Goal: Task Accomplishment & Management: Manage account settings

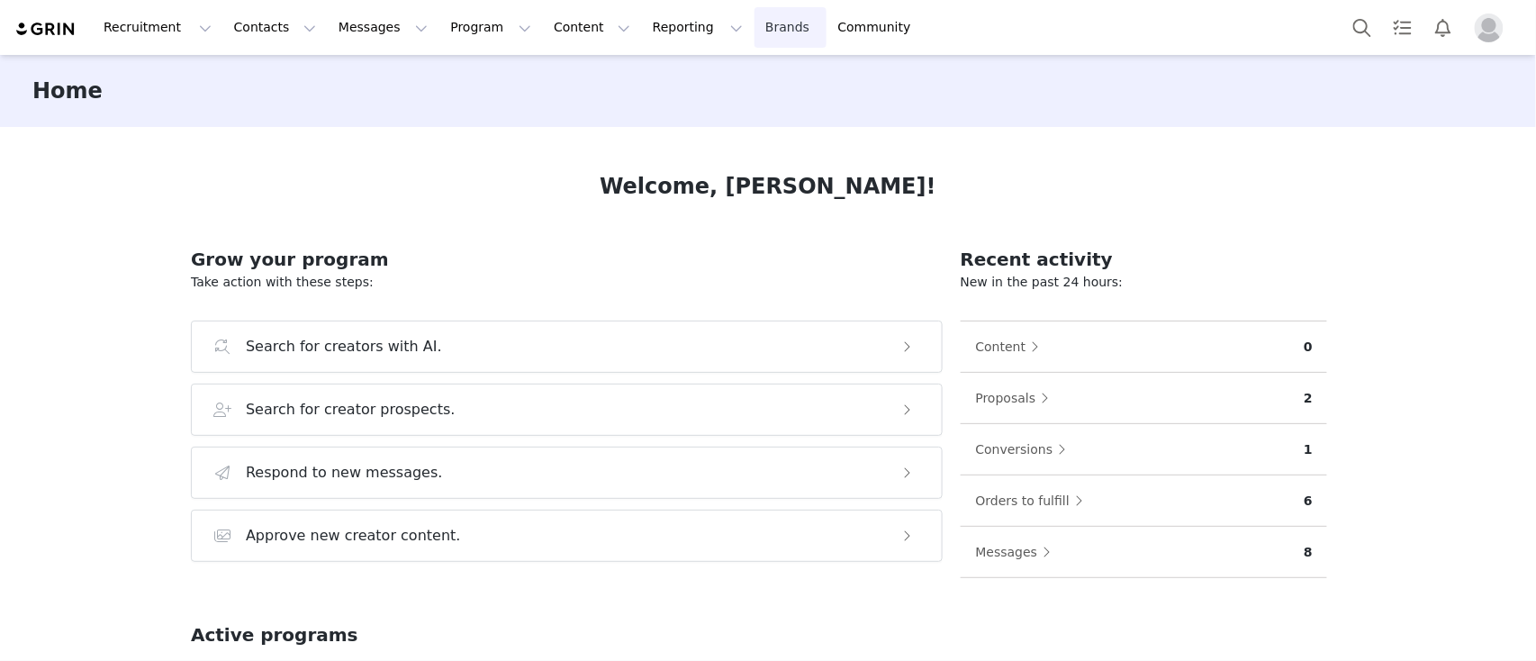
click at [755, 38] on link "Brands Brands" at bounding box center [790, 27] width 71 height 41
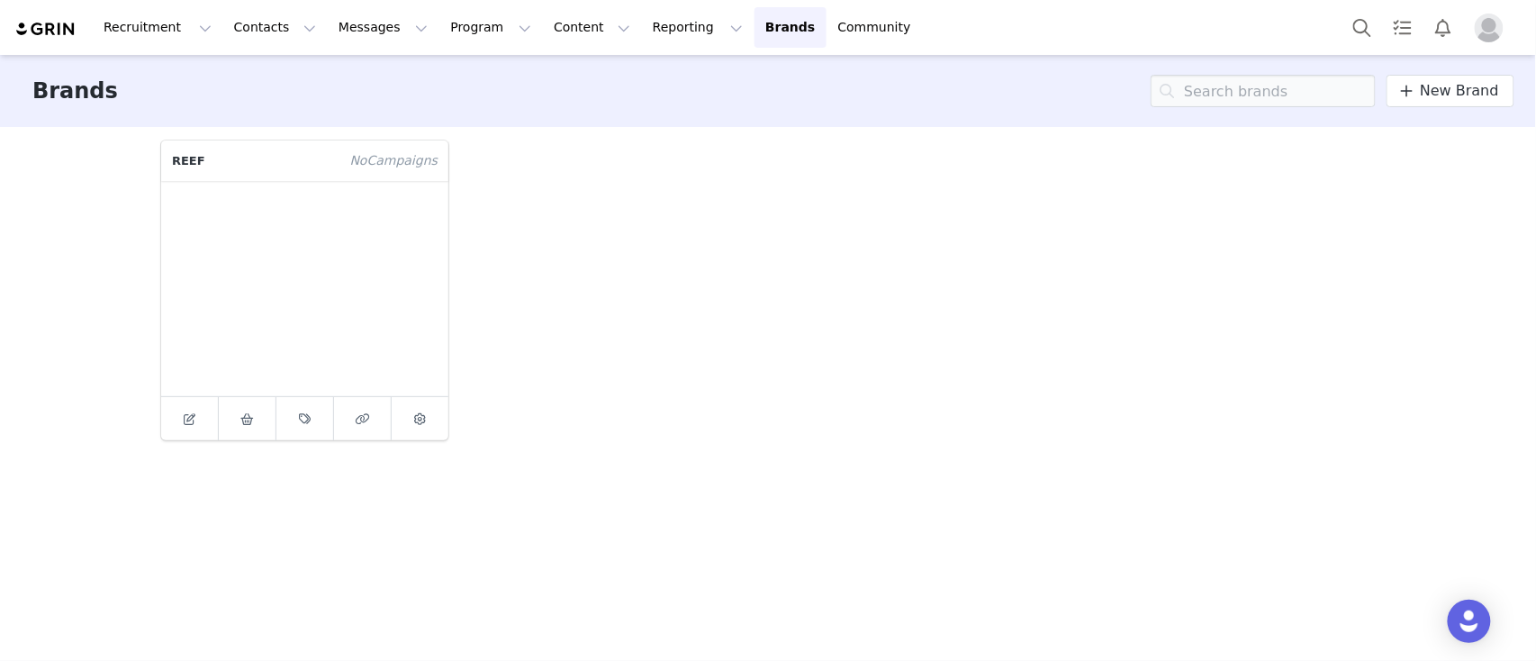
drag, startPoint x: 710, startPoint y: 38, endPoint x: 582, endPoint y: 111, distance: 148.0
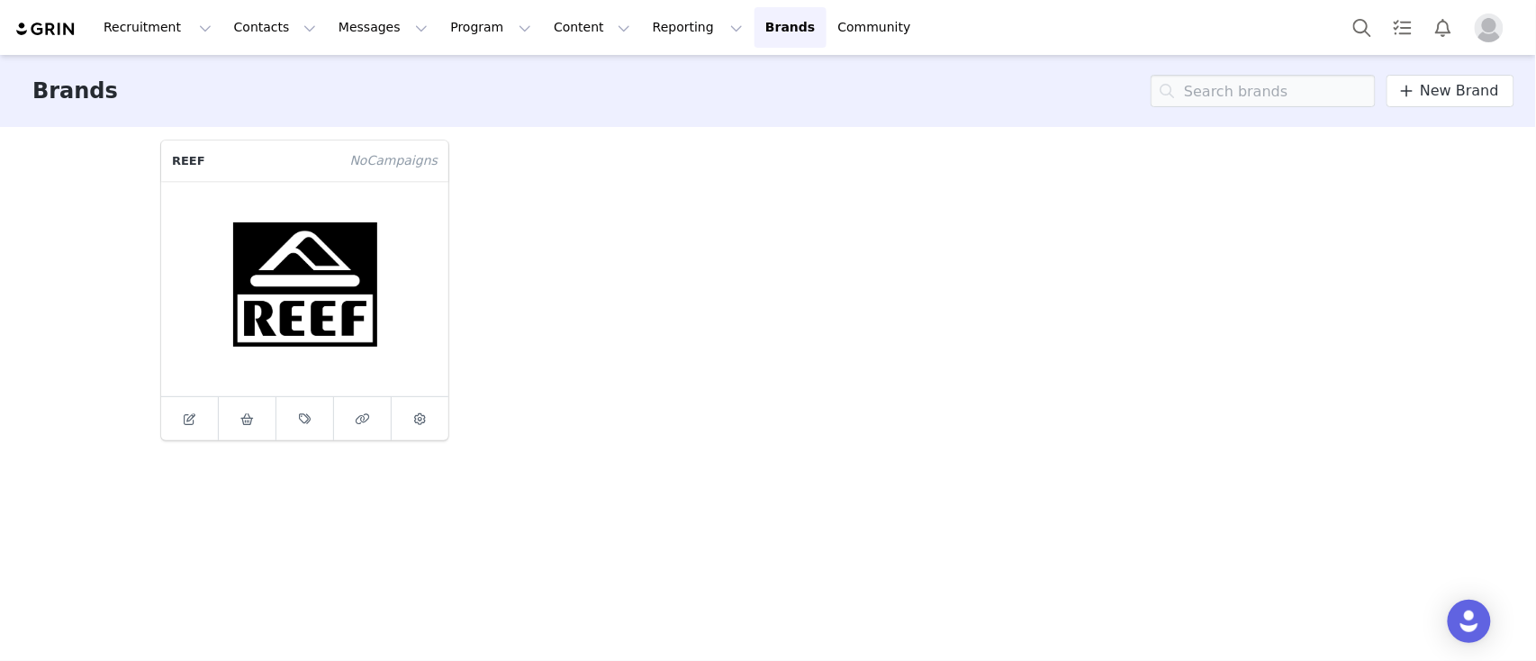
click at [582, 111] on div "Recruitment Recruitment Creator Search Curated Lists Landing Pages Web Extensio…" at bounding box center [768, 330] width 1536 height 661
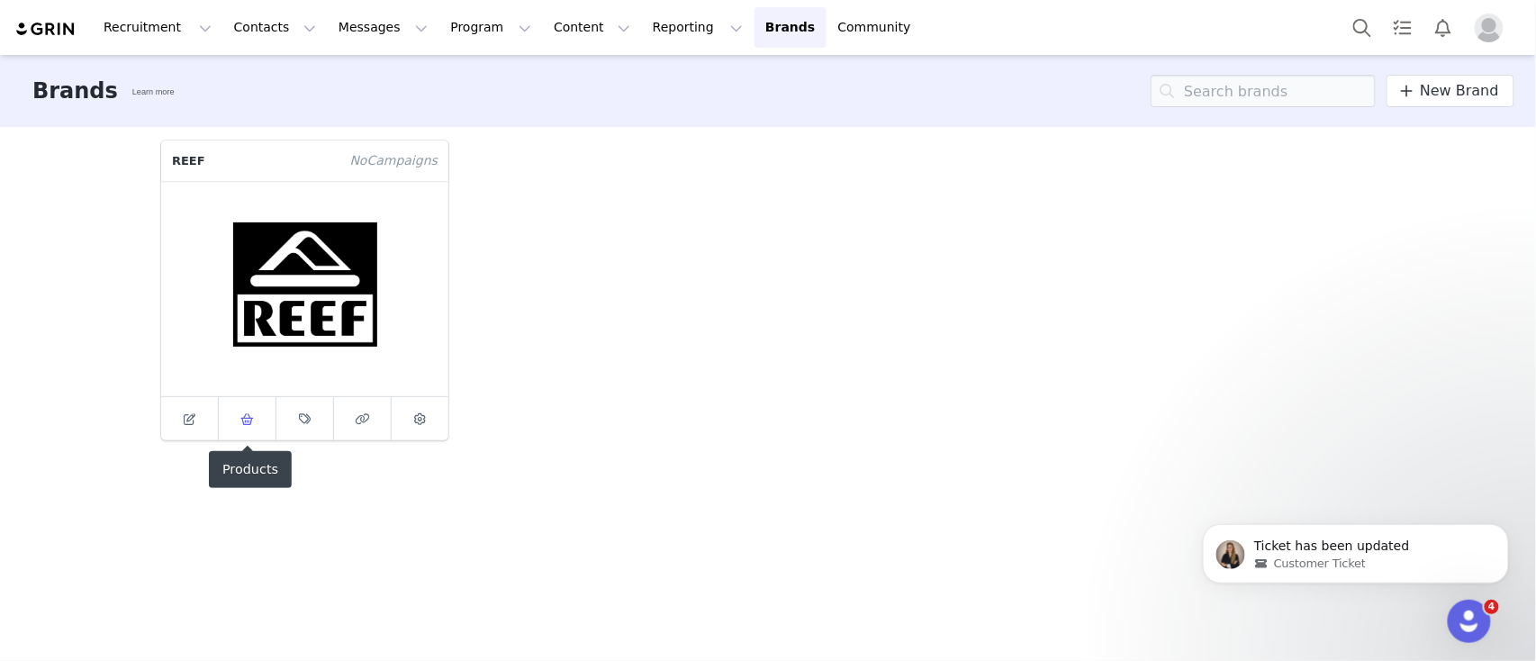
click at [242, 427] on span at bounding box center [248, 419] width 22 height 22
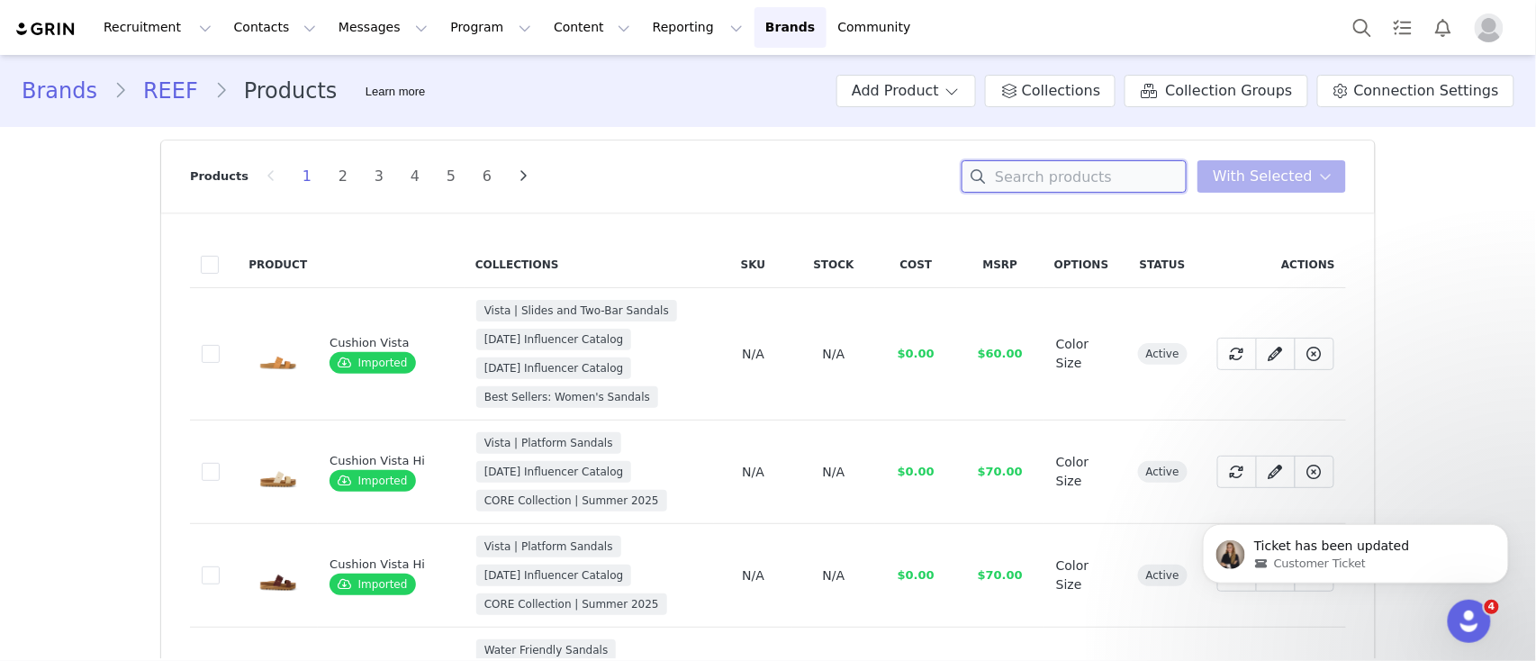
click at [1126, 177] on input at bounding box center [1074, 176] width 225 height 32
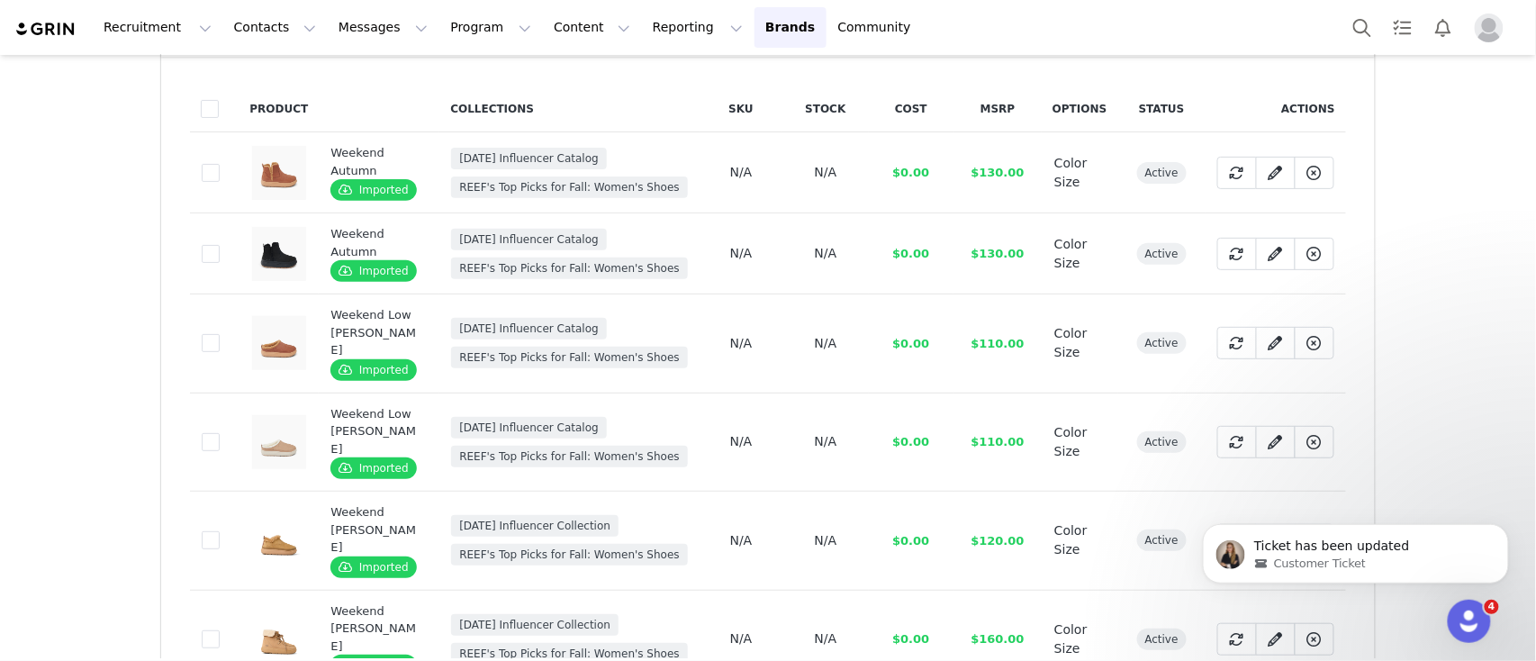
scroll to position [174, 0]
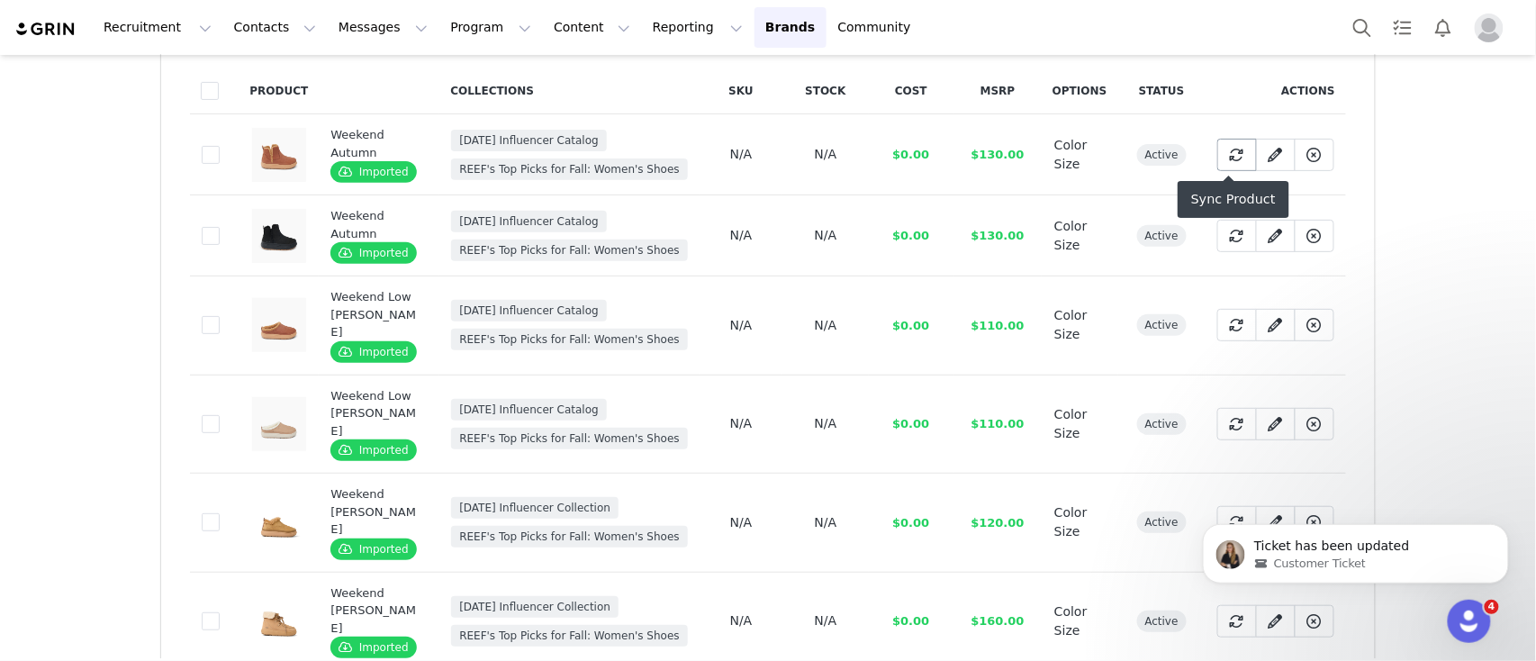
type input "weekend"
click at [1230, 148] on icon at bounding box center [1237, 155] width 14 height 14
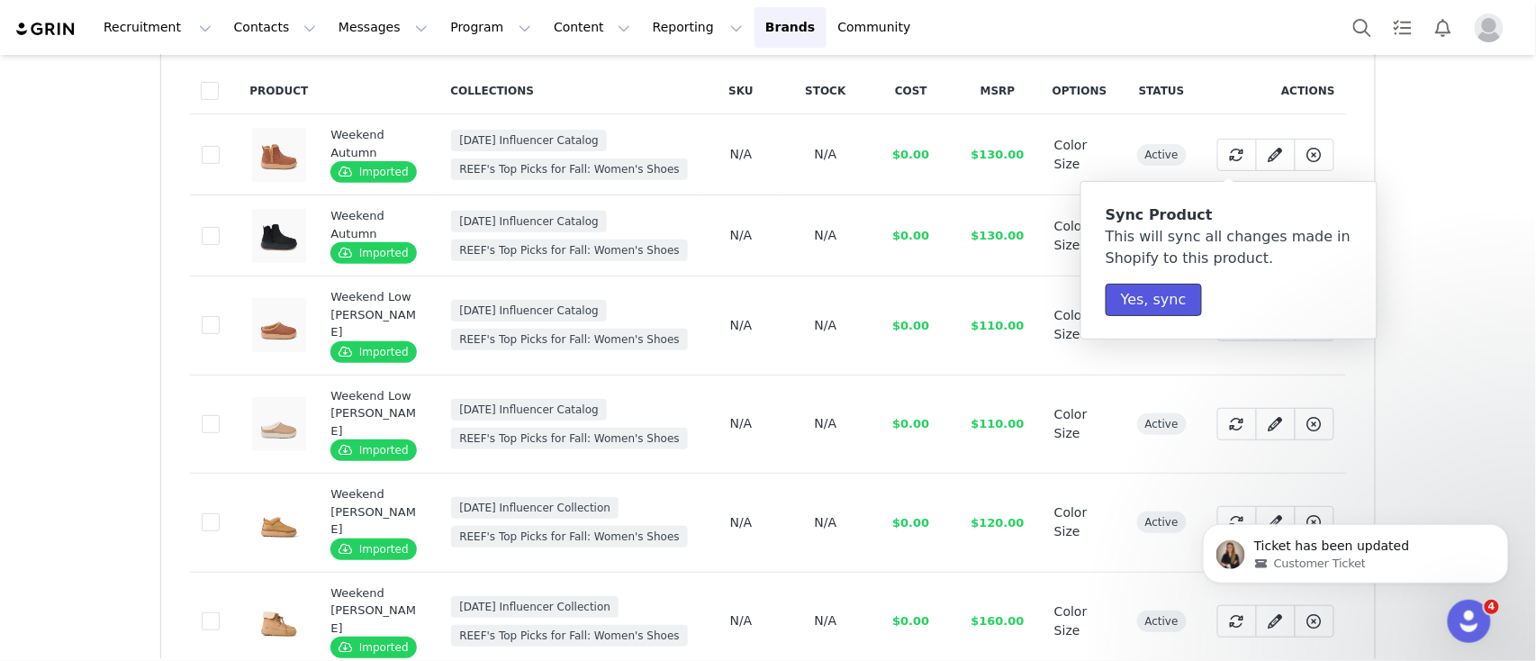
click at [1144, 307] on button "Yes, sync" at bounding box center [1154, 300] width 96 height 32
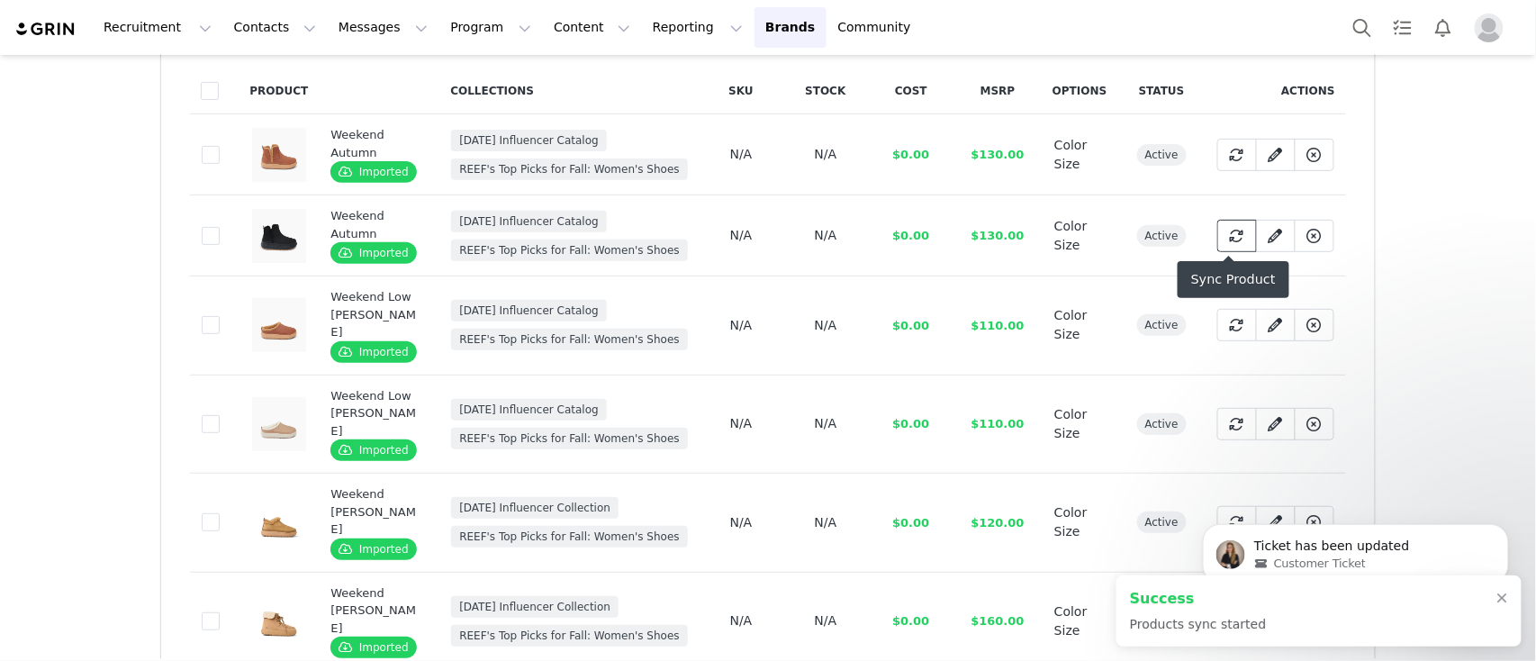
click at [1217, 234] on button at bounding box center [1237, 236] width 40 height 32
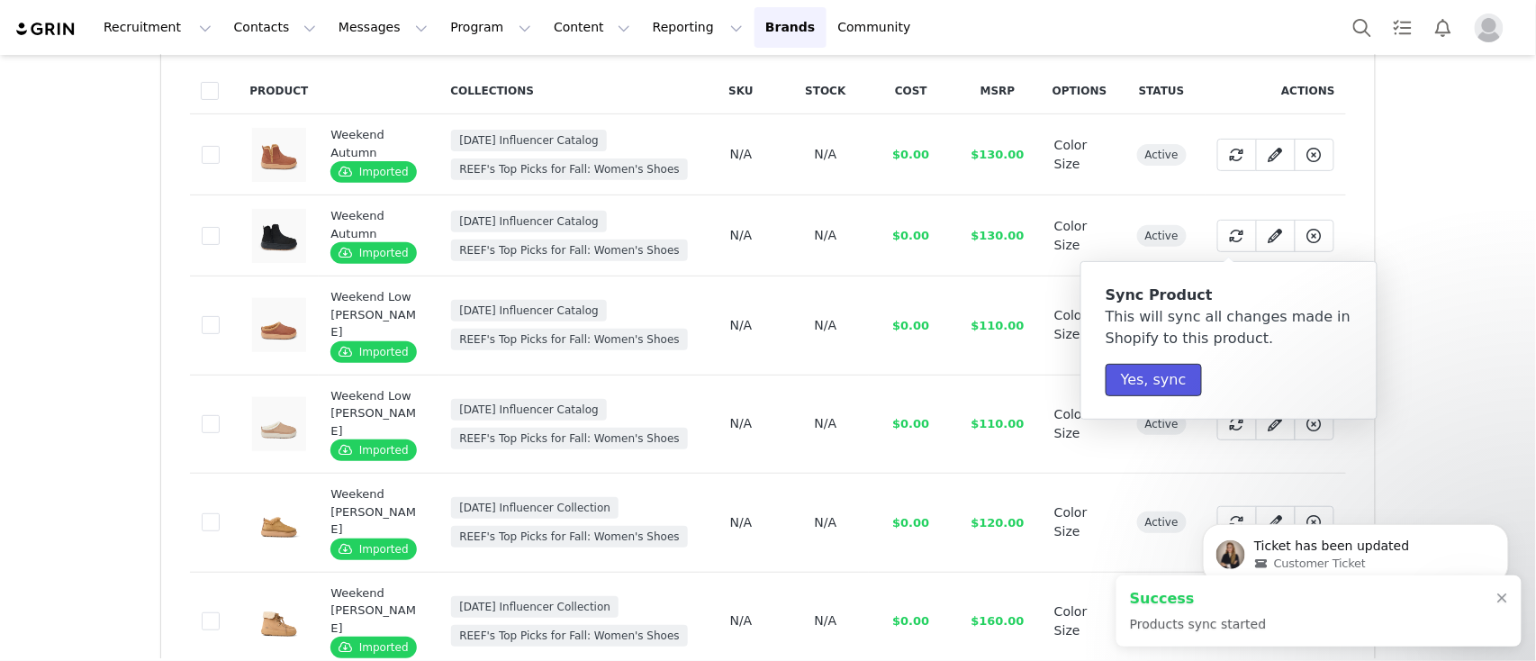
click at [1144, 377] on button "Yes, sync" at bounding box center [1154, 380] width 96 height 32
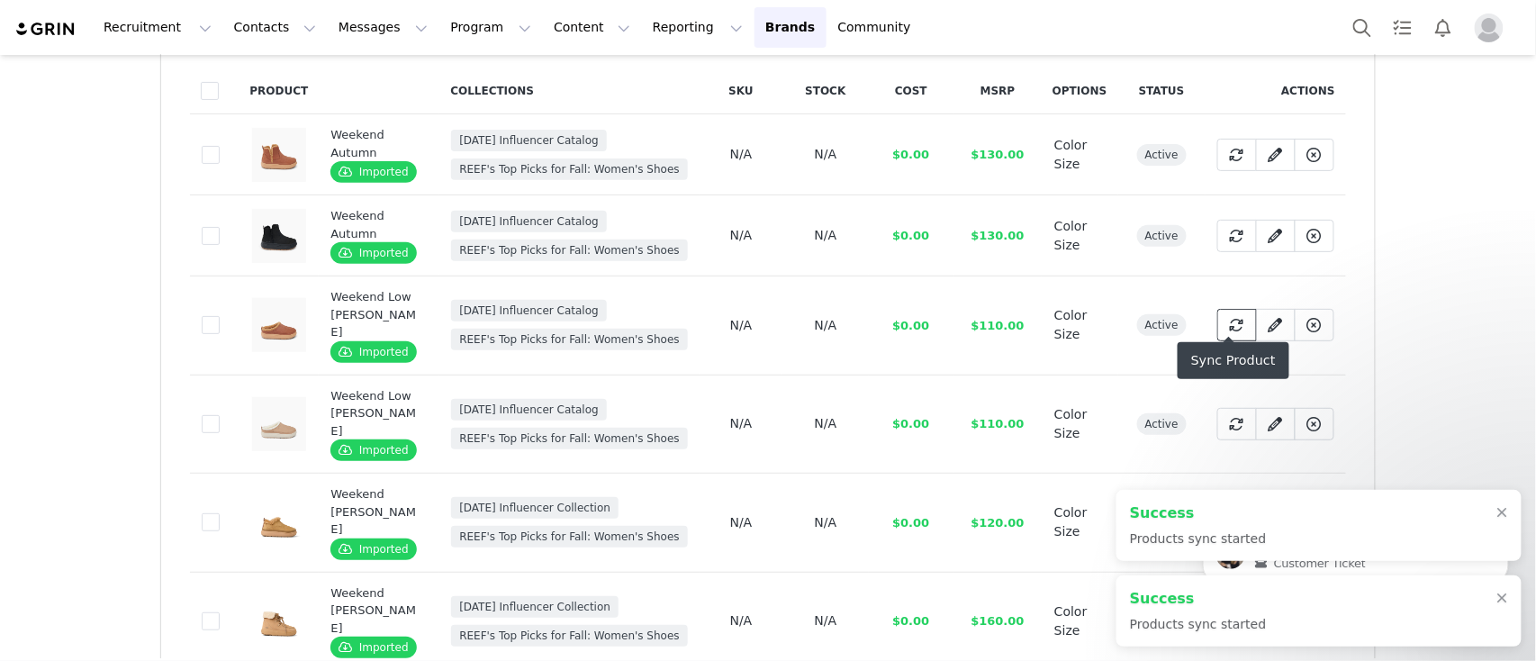
click at [1230, 318] on icon at bounding box center [1237, 325] width 14 height 14
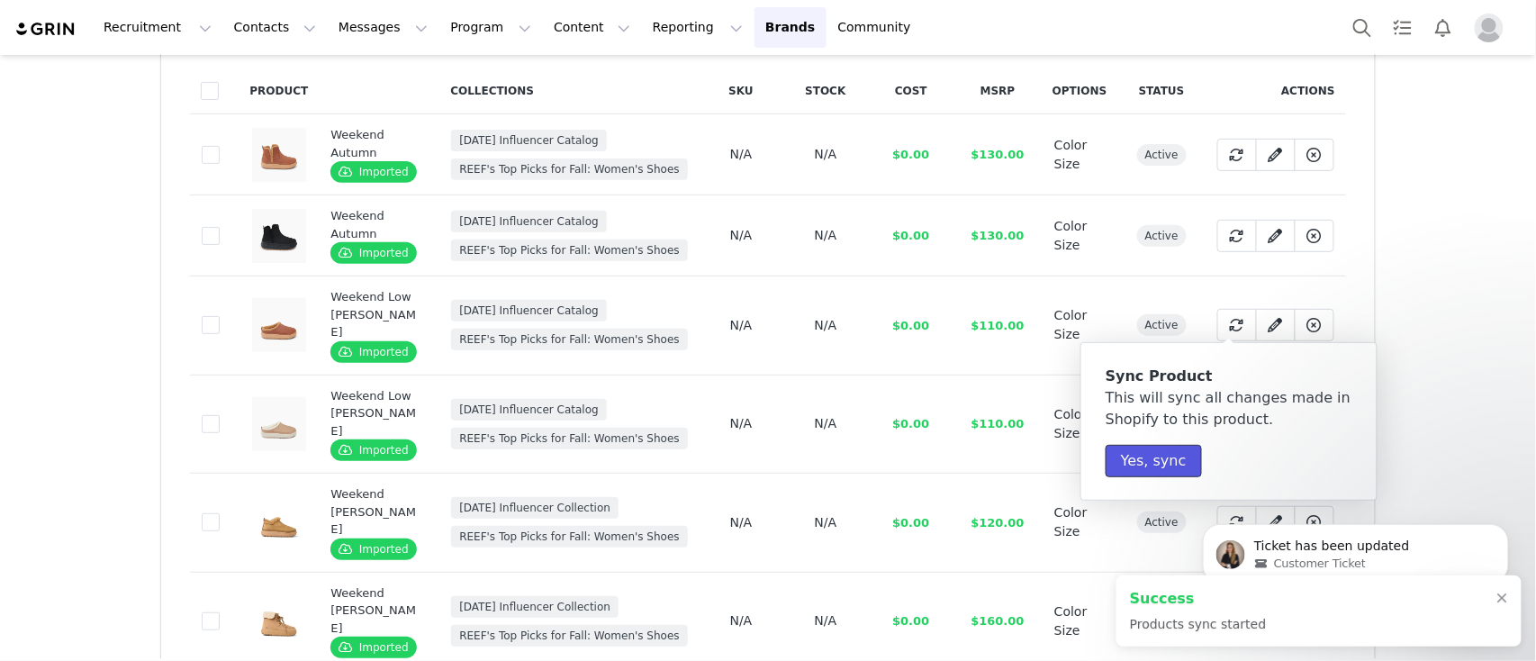
click at [1150, 460] on button "Yes, sync" at bounding box center [1154, 461] width 96 height 32
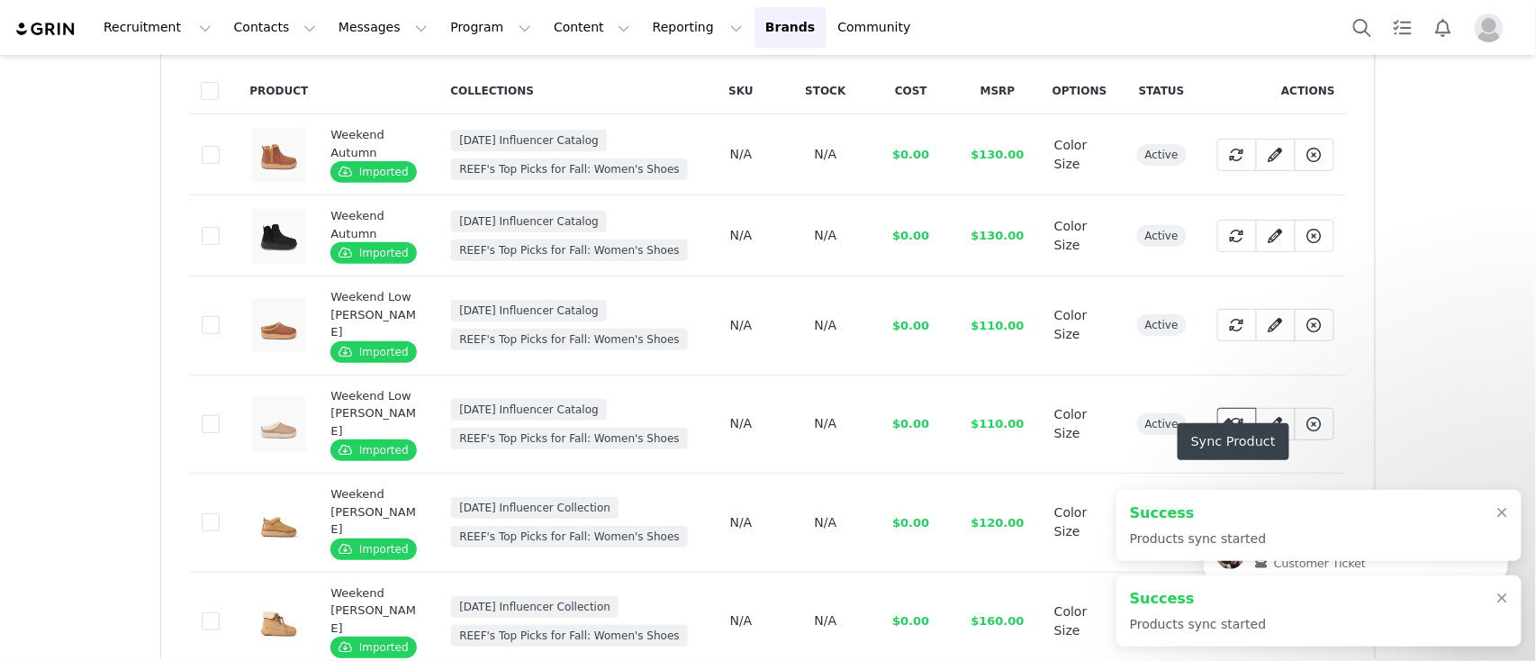
click at [1228, 408] on button at bounding box center [1237, 424] width 40 height 32
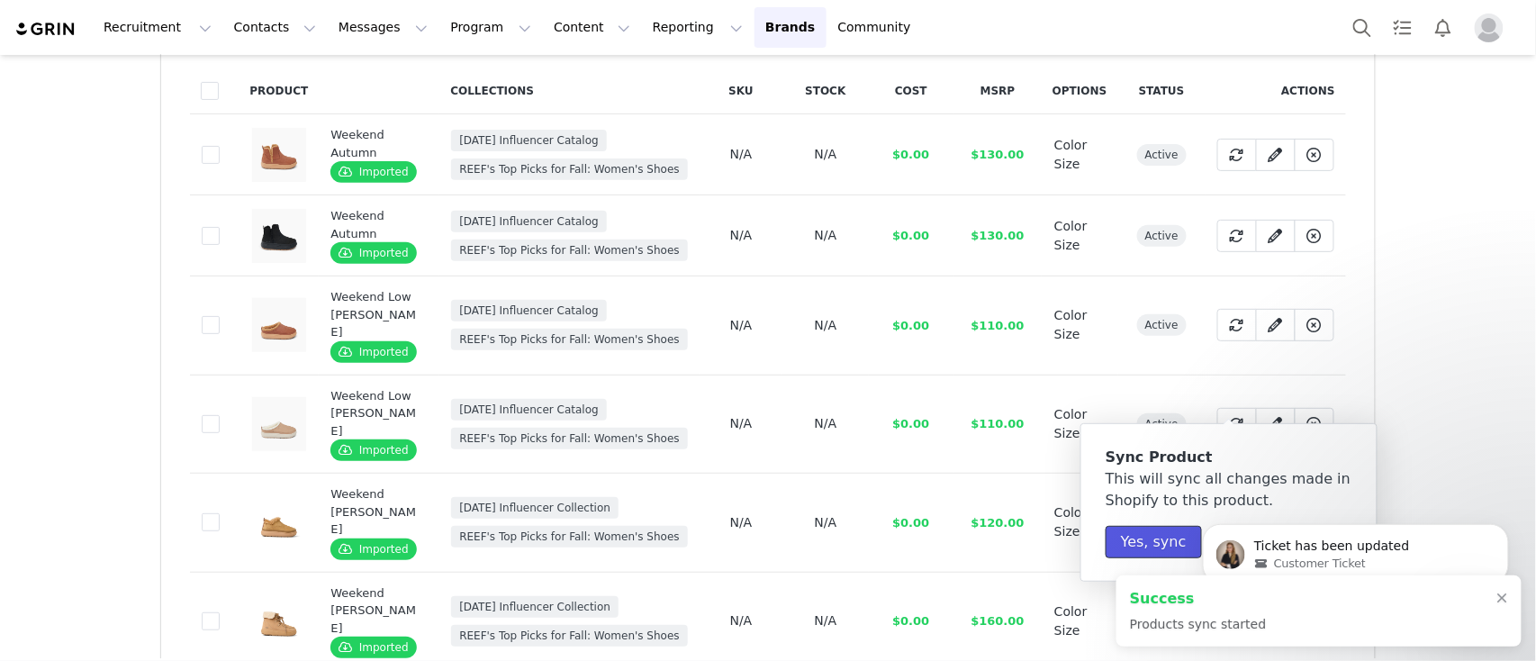
click at [1110, 535] on button "Yes, sync" at bounding box center [1154, 542] width 96 height 32
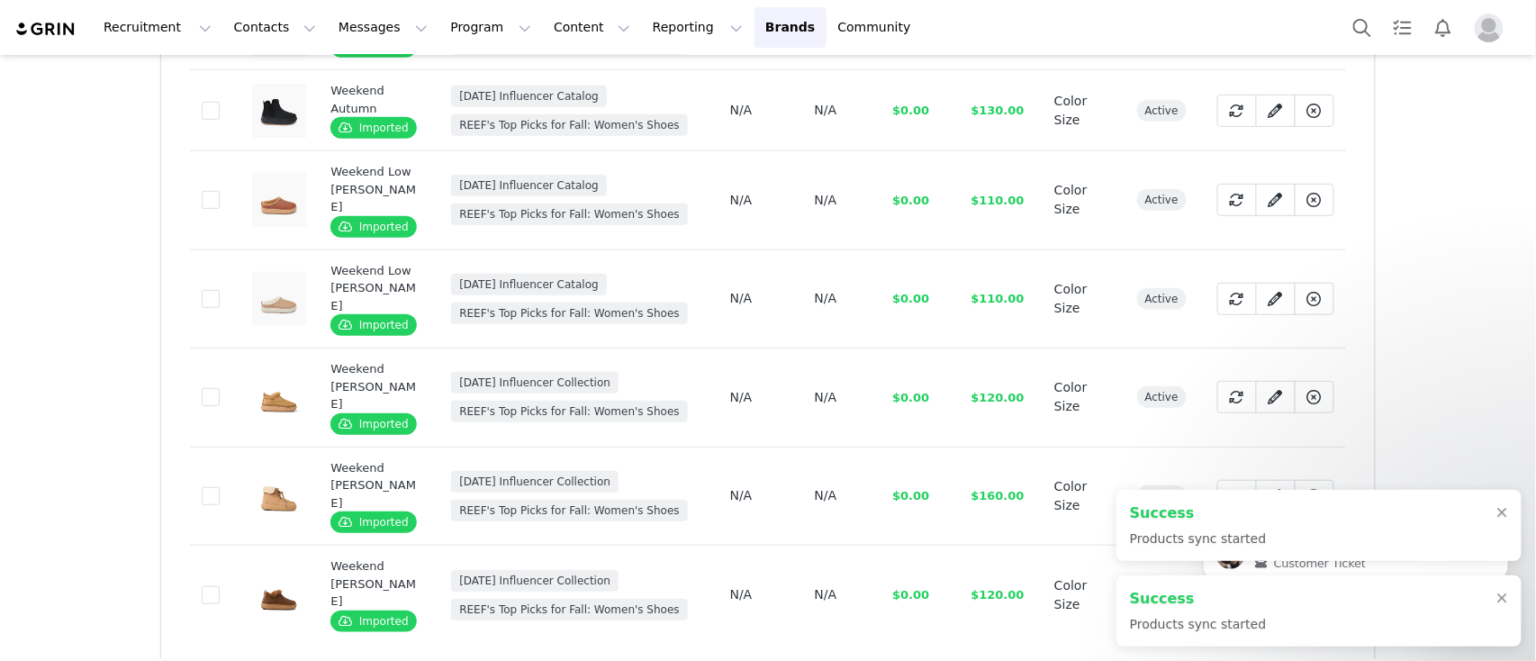
scroll to position [303, 0]
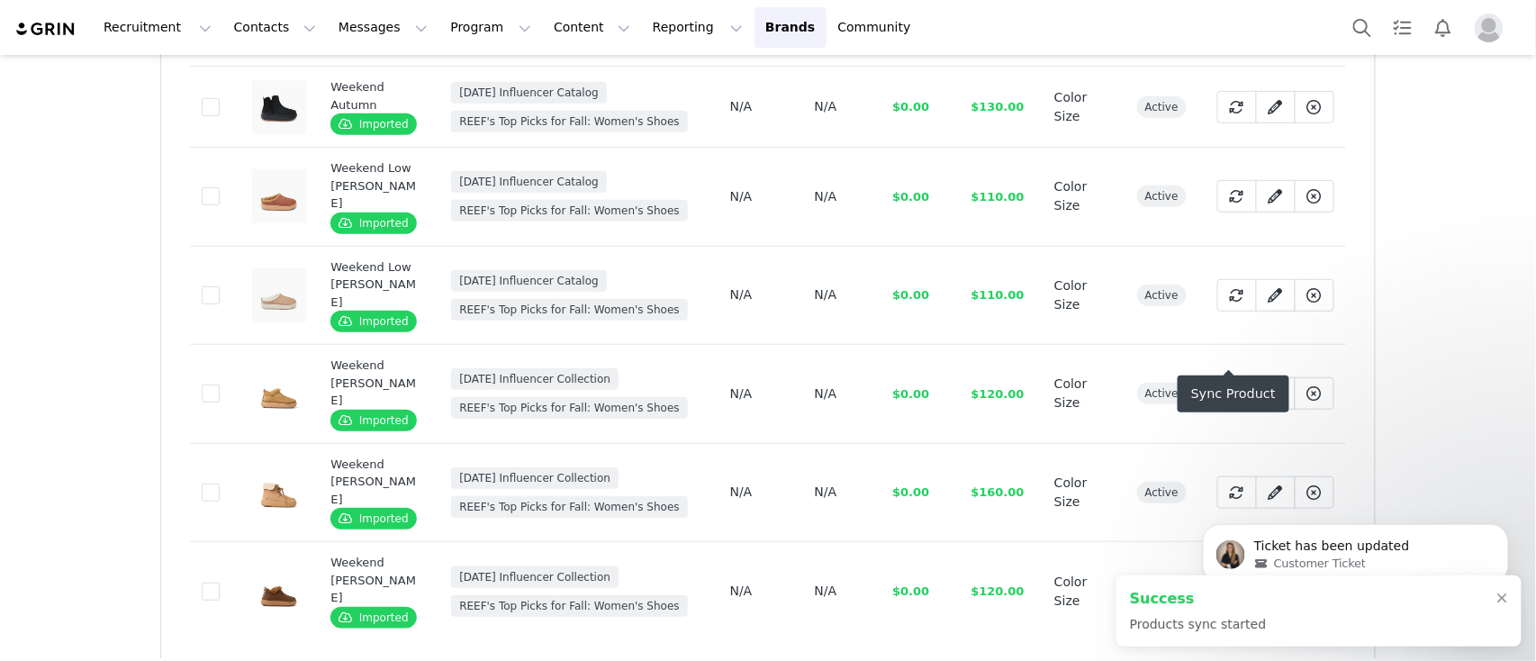
click at [1230, 386] on icon at bounding box center [1237, 393] width 14 height 14
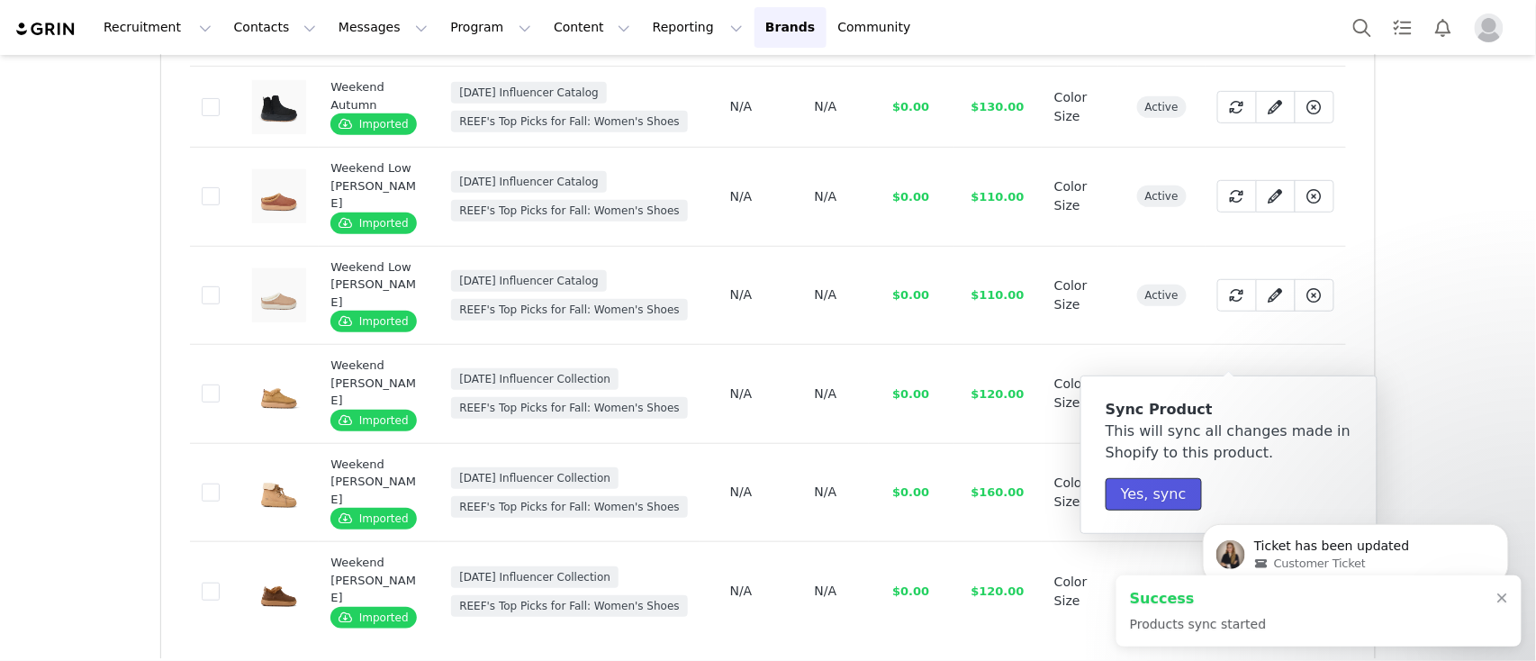
click at [1144, 491] on button "Yes, sync" at bounding box center [1154, 494] width 96 height 32
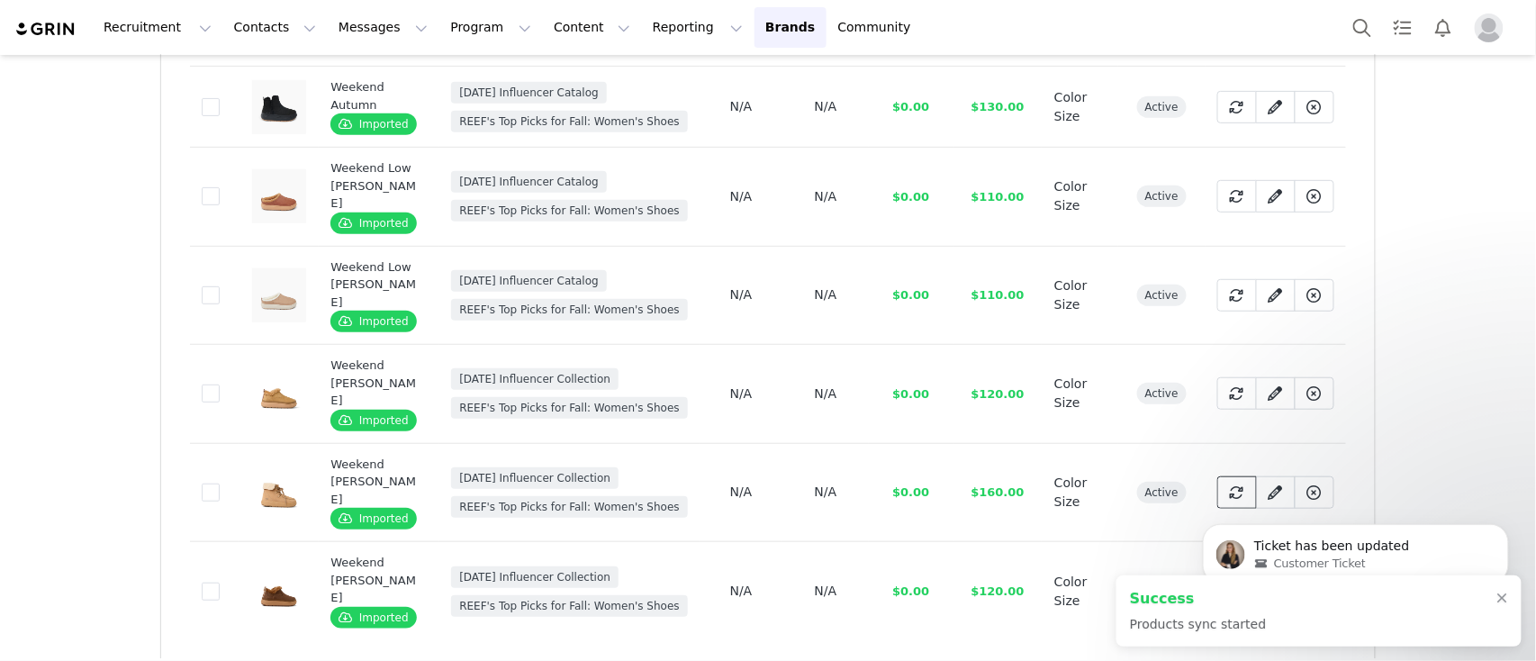
click at [1228, 482] on span at bounding box center [1237, 493] width 22 height 22
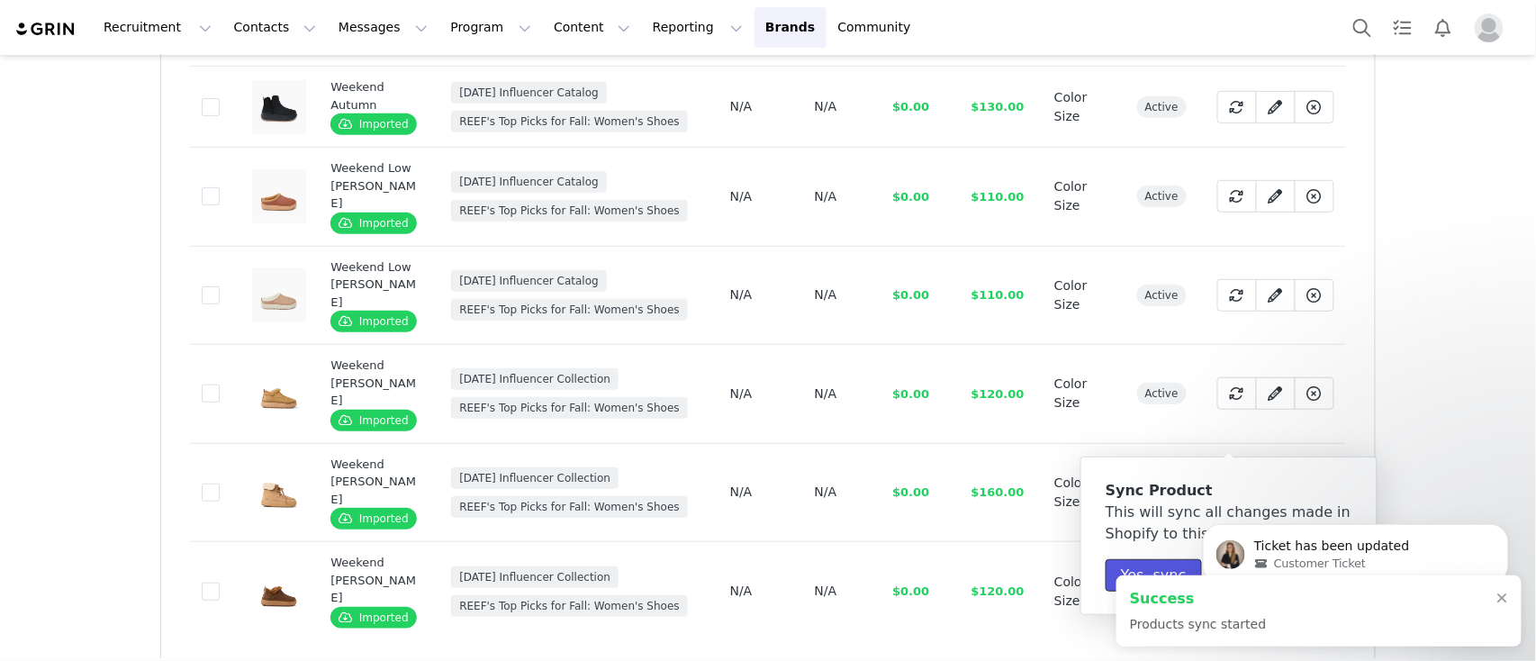
click at [1114, 565] on button "Yes, sync" at bounding box center [1154, 575] width 96 height 32
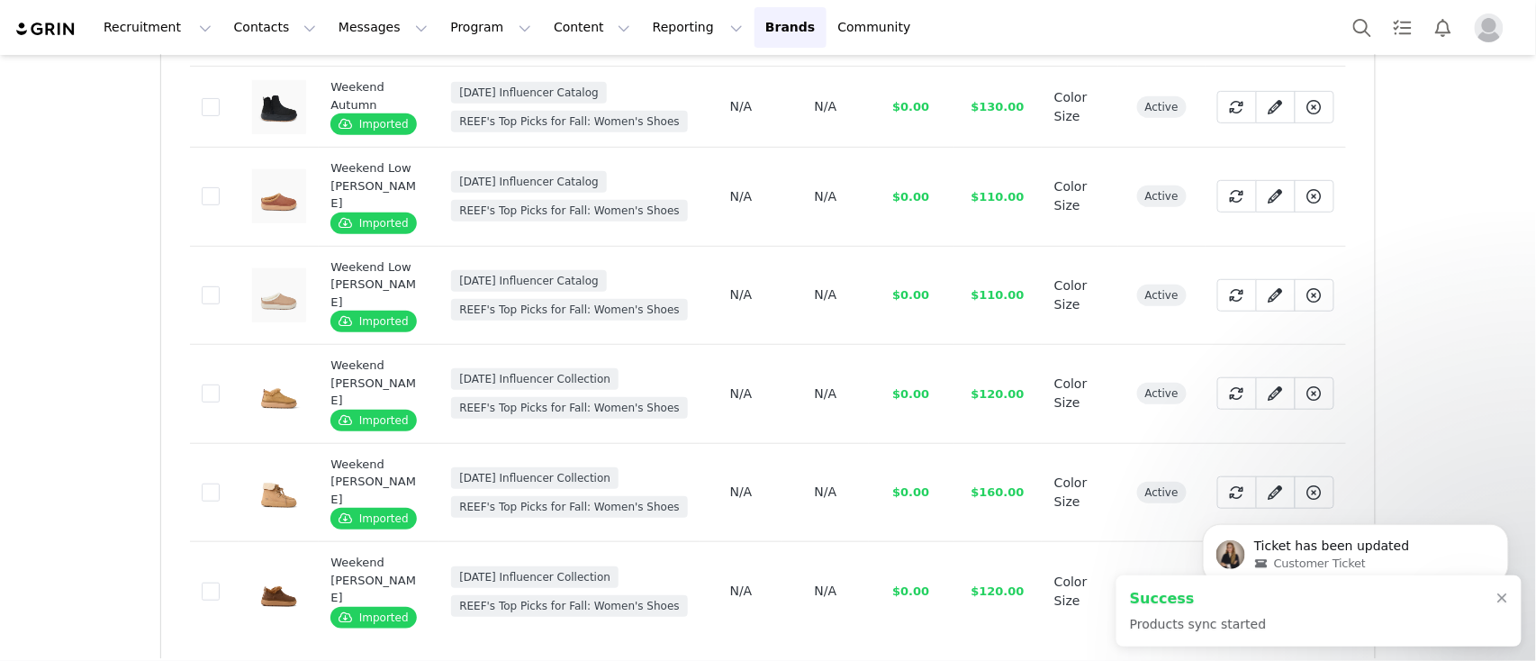
scroll to position [301, 0]
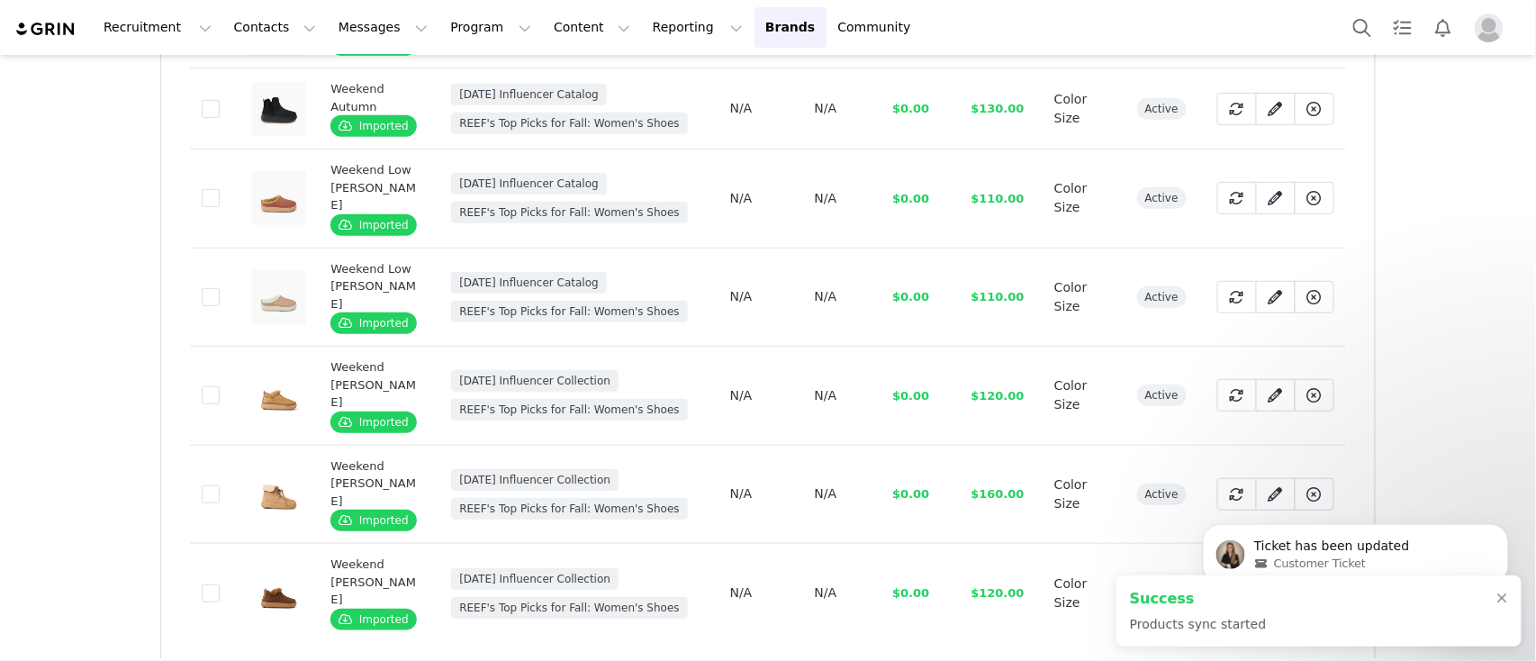
click at [1241, 507] on body "Ticket has been updated Customer Ticket" at bounding box center [1355, 549] width 346 height 112
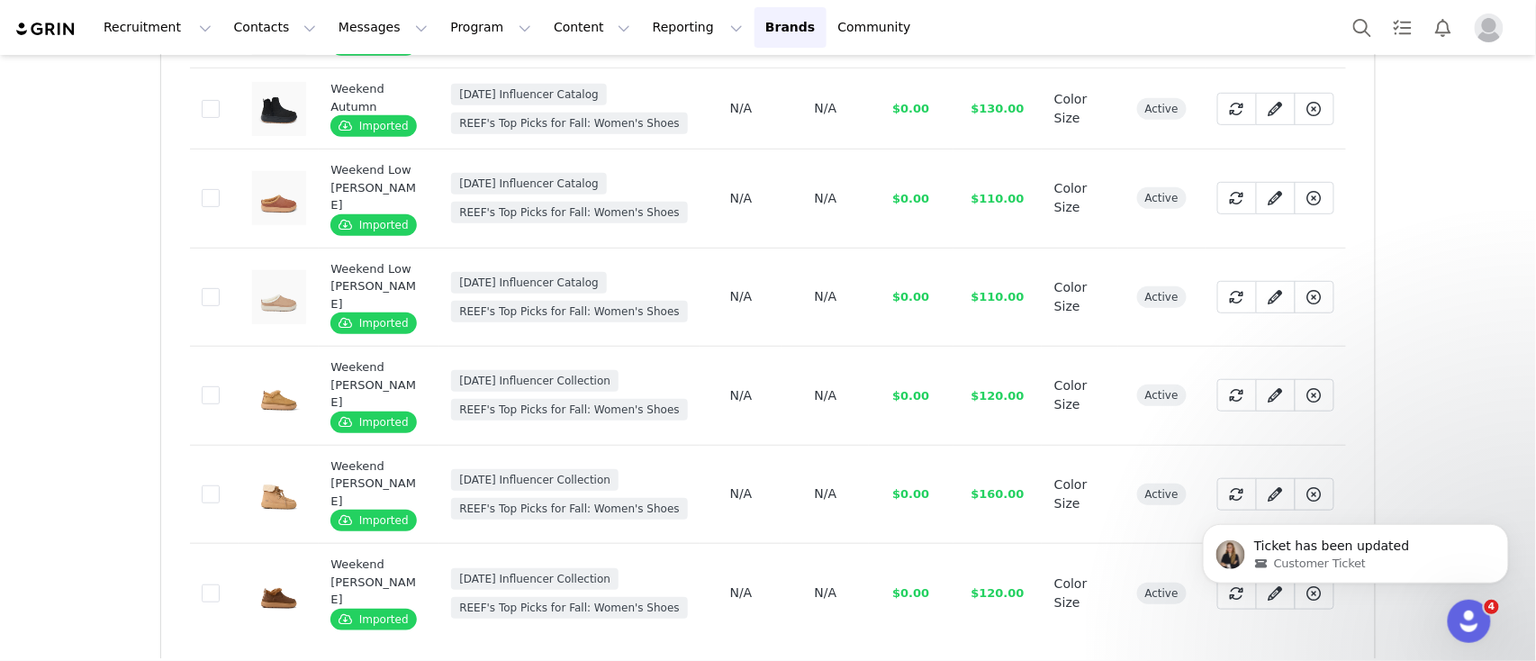
click at [1246, 511] on body "Ticket has been updated Customer Ticket" at bounding box center [1355, 549] width 346 height 112
click at [1240, 506] on body "Ticket has been updated Customer Ticket" at bounding box center [1355, 549] width 346 height 112
click at [1106, 572] on div "Product Collections SKU Stock Cost MSRP Options Status Actions 06b7d3c4-e2d2-4d…" at bounding box center [768, 291] width 1214 height 759
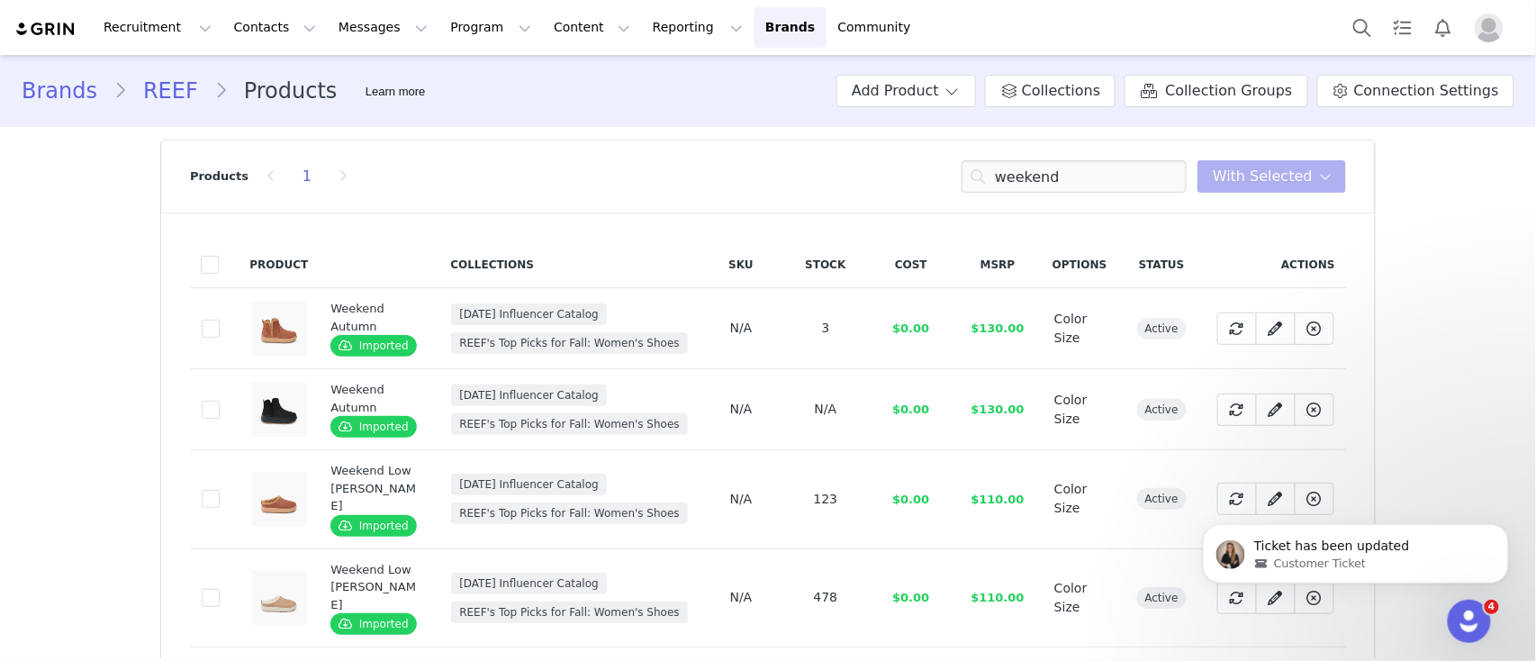
scroll to position [303, 0]
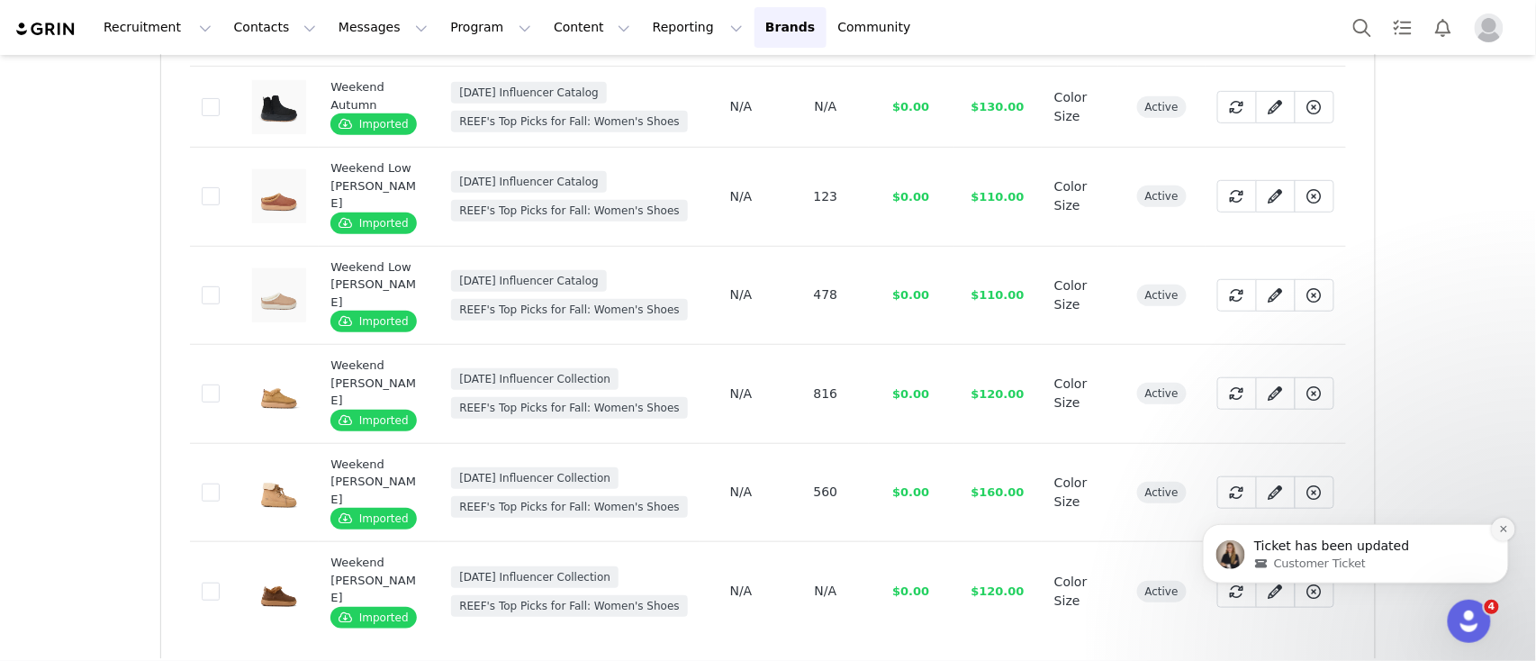
click at [1503, 525] on icon "Dismiss notification" at bounding box center [1503, 528] width 10 height 10
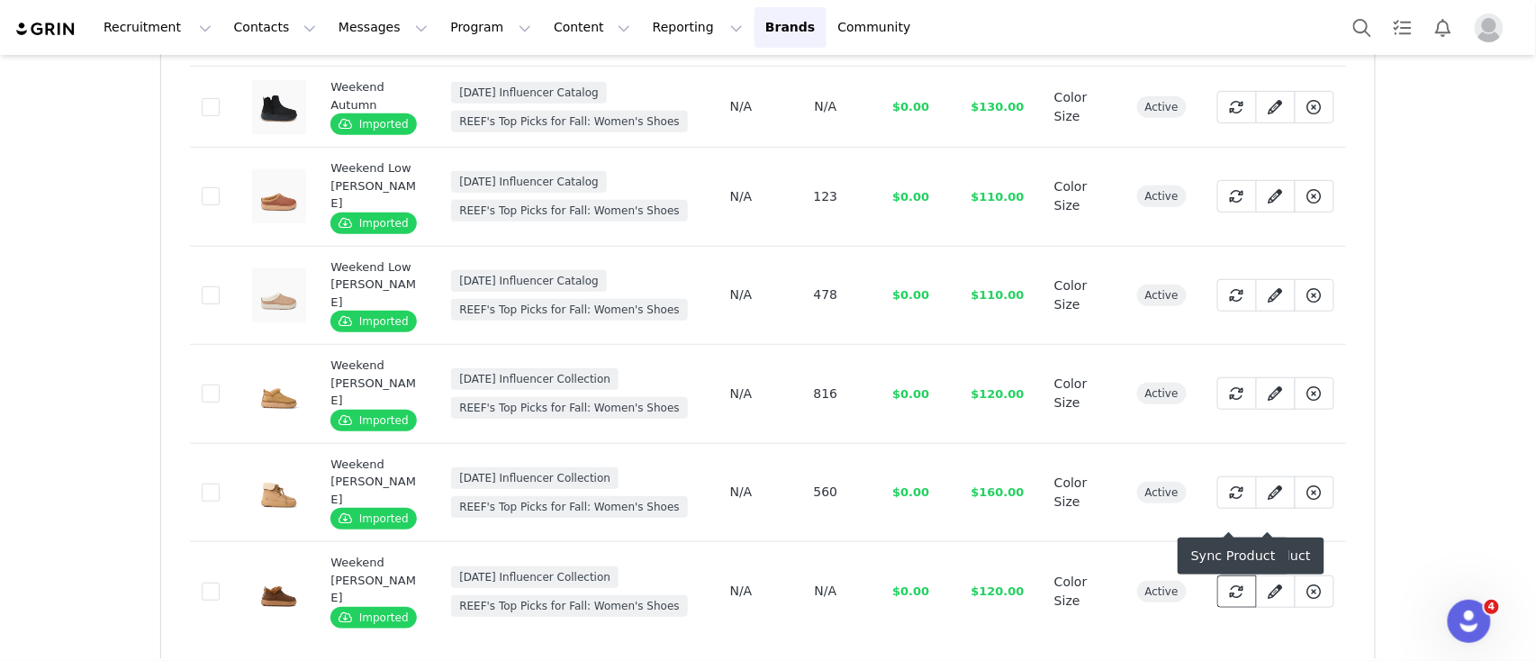
click at [1230, 584] on icon at bounding box center [1237, 591] width 14 height 14
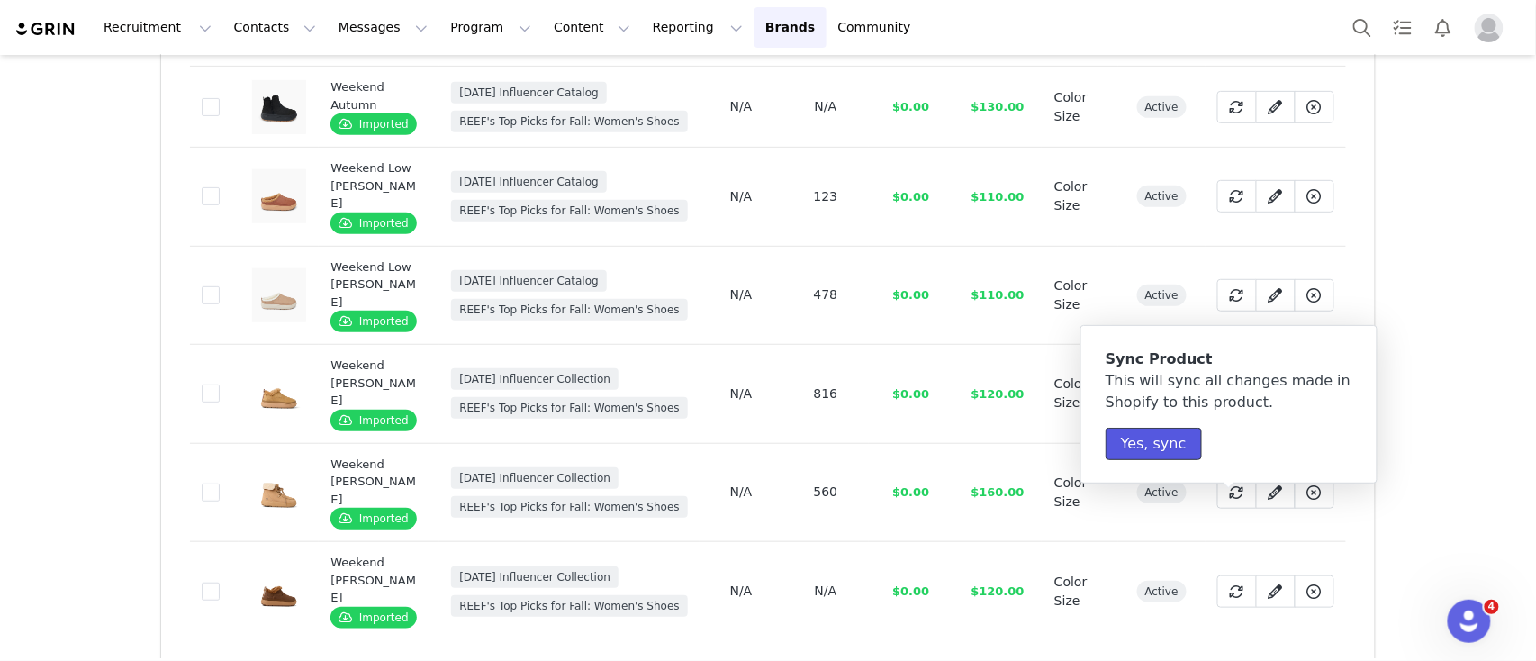
click at [1158, 439] on button "Yes, sync" at bounding box center [1154, 444] width 96 height 32
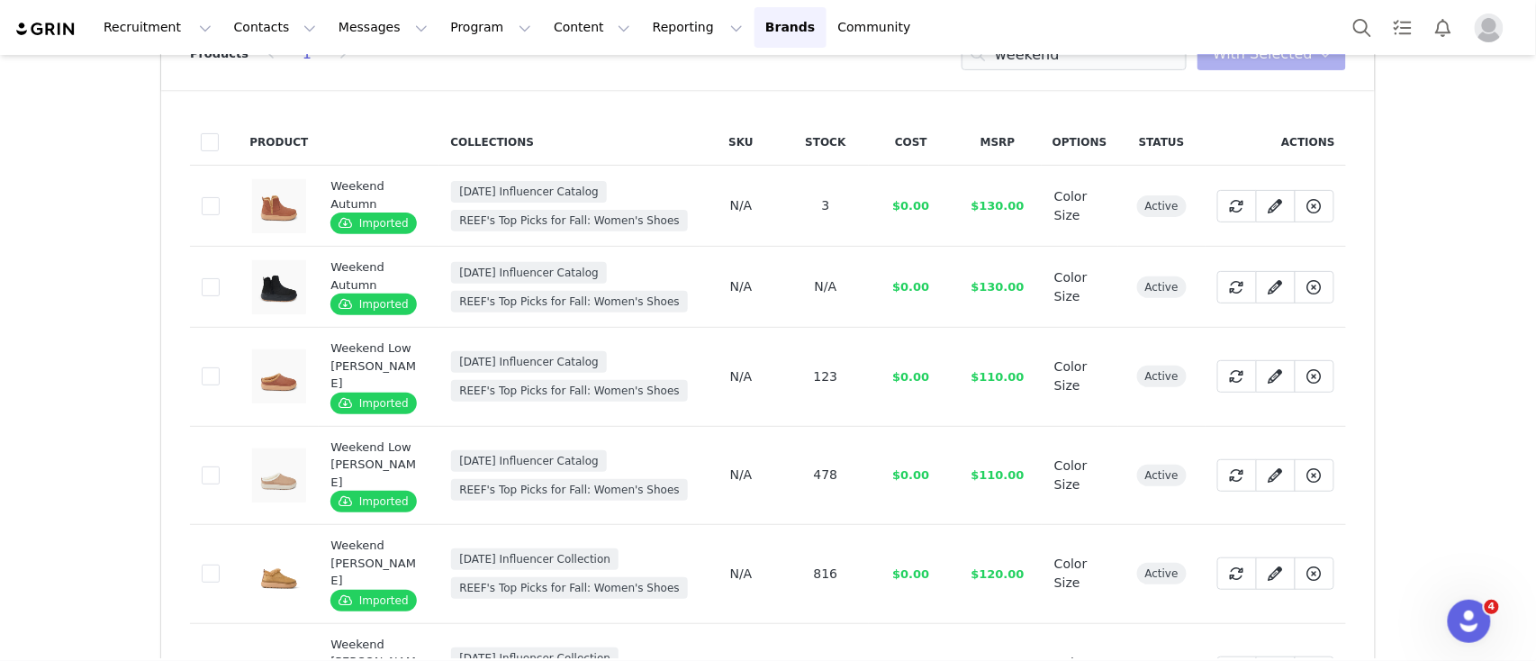
scroll to position [0, 0]
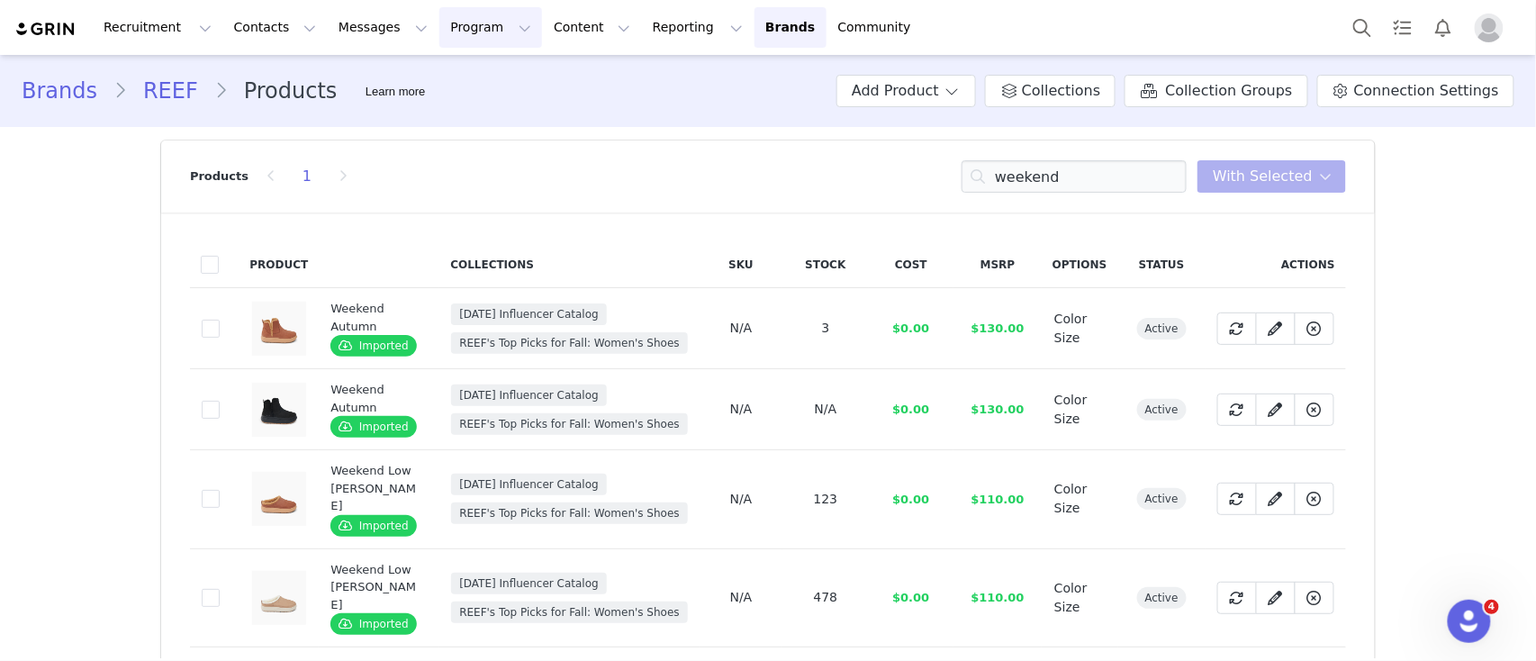
click at [455, 26] on button "Program Program" at bounding box center [490, 27] width 103 height 41
click at [450, 76] on p "Activations" at bounding box center [445, 79] width 69 height 19
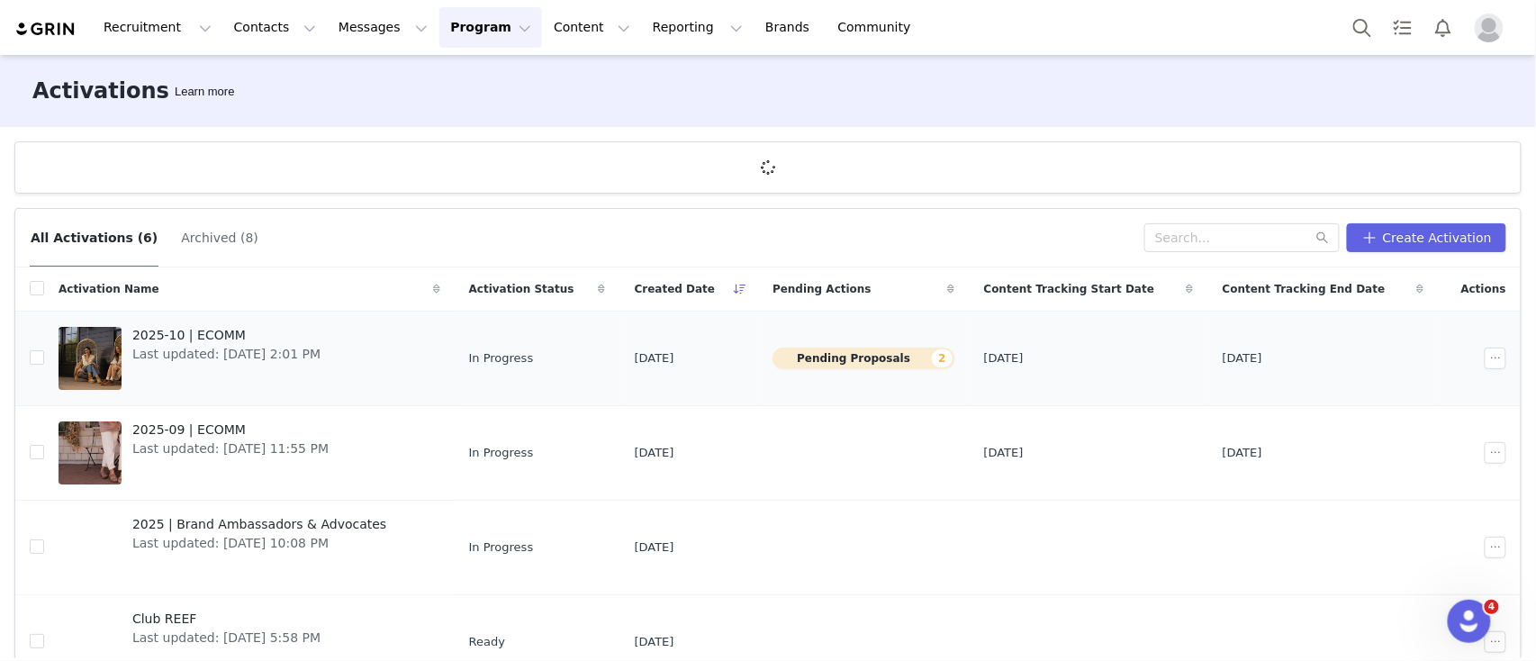
click at [249, 367] on div "2025-10 | ECOMM Last updated: [DATE] 2:01 PM" at bounding box center [227, 358] width 210 height 72
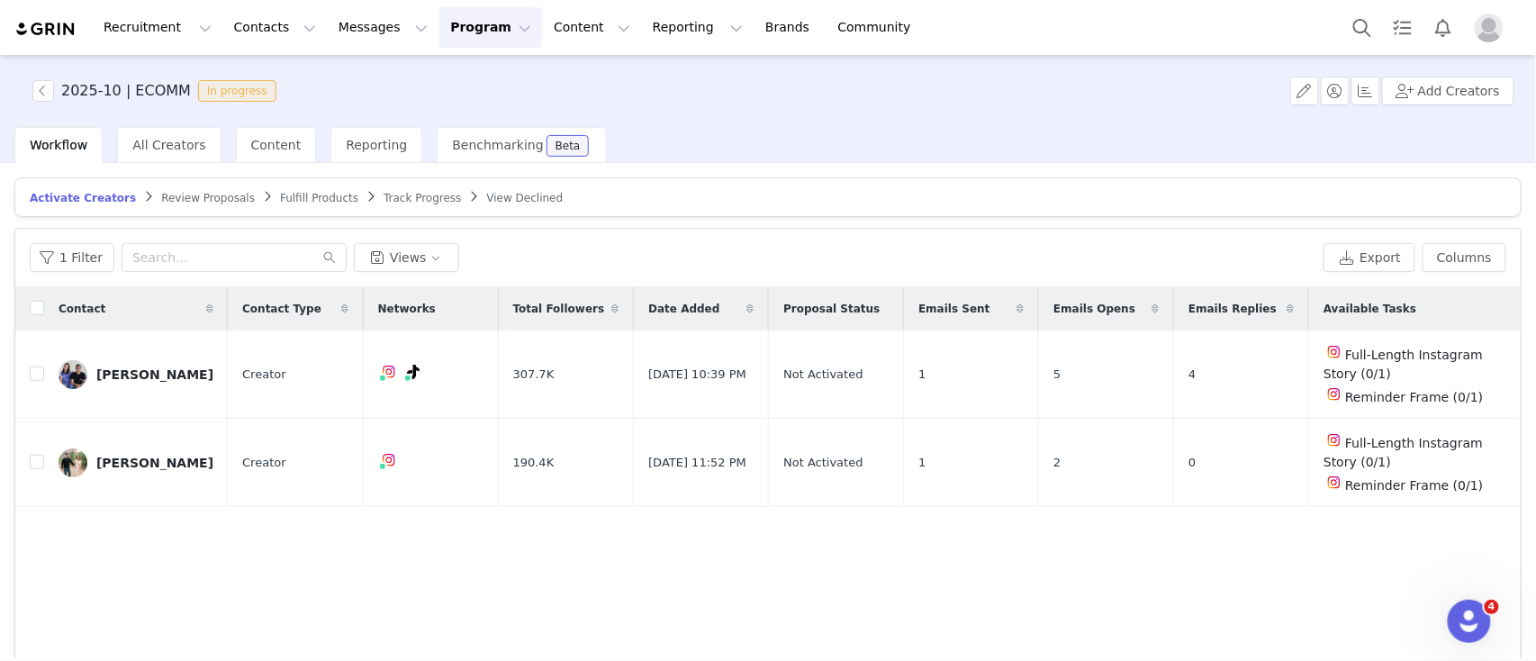
click at [292, 201] on span "Fulfill Products" at bounding box center [319, 198] width 78 height 13
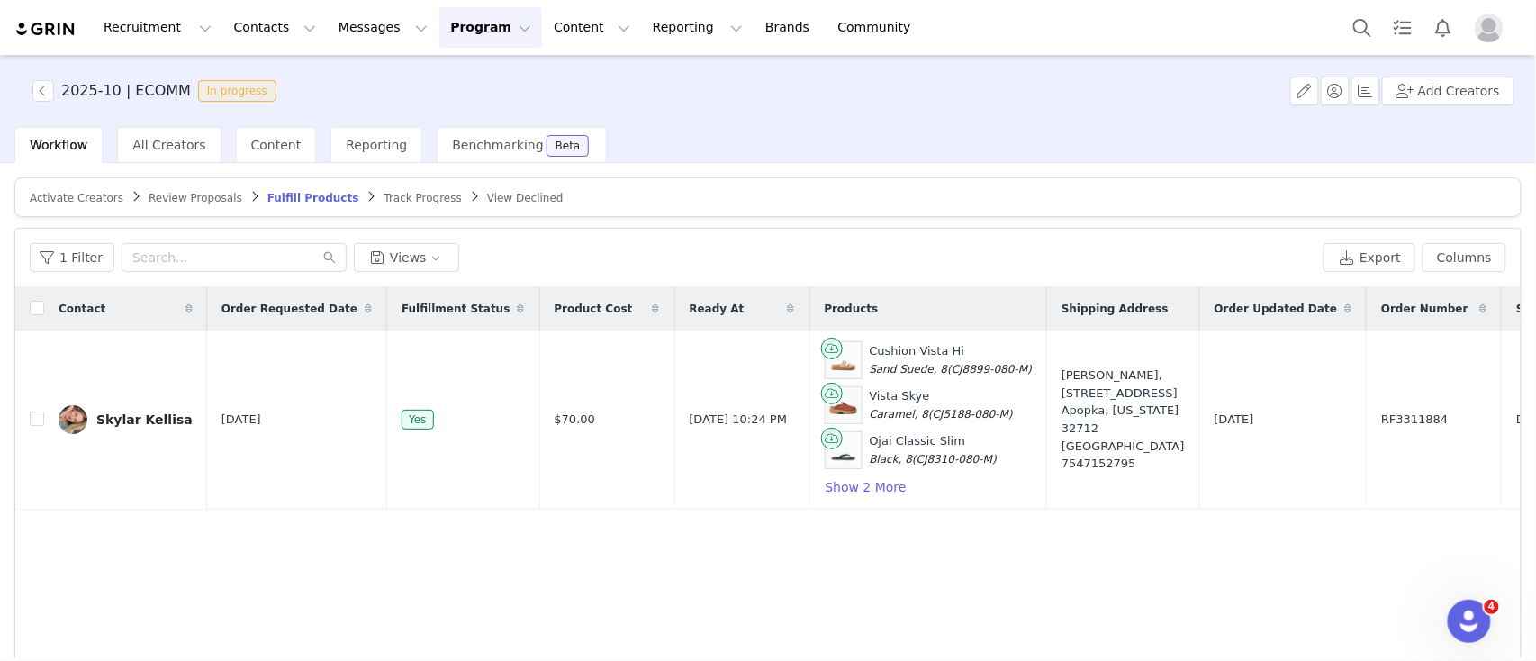
click at [172, 186] on article "Activate Creators Review Proposals Fulfill Products Track Progress View Declined" at bounding box center [767, 197] width 1507 height 40
click at [170, 196] on span "Review Proposals" at bounding box center [196, 198] width 94 height 13
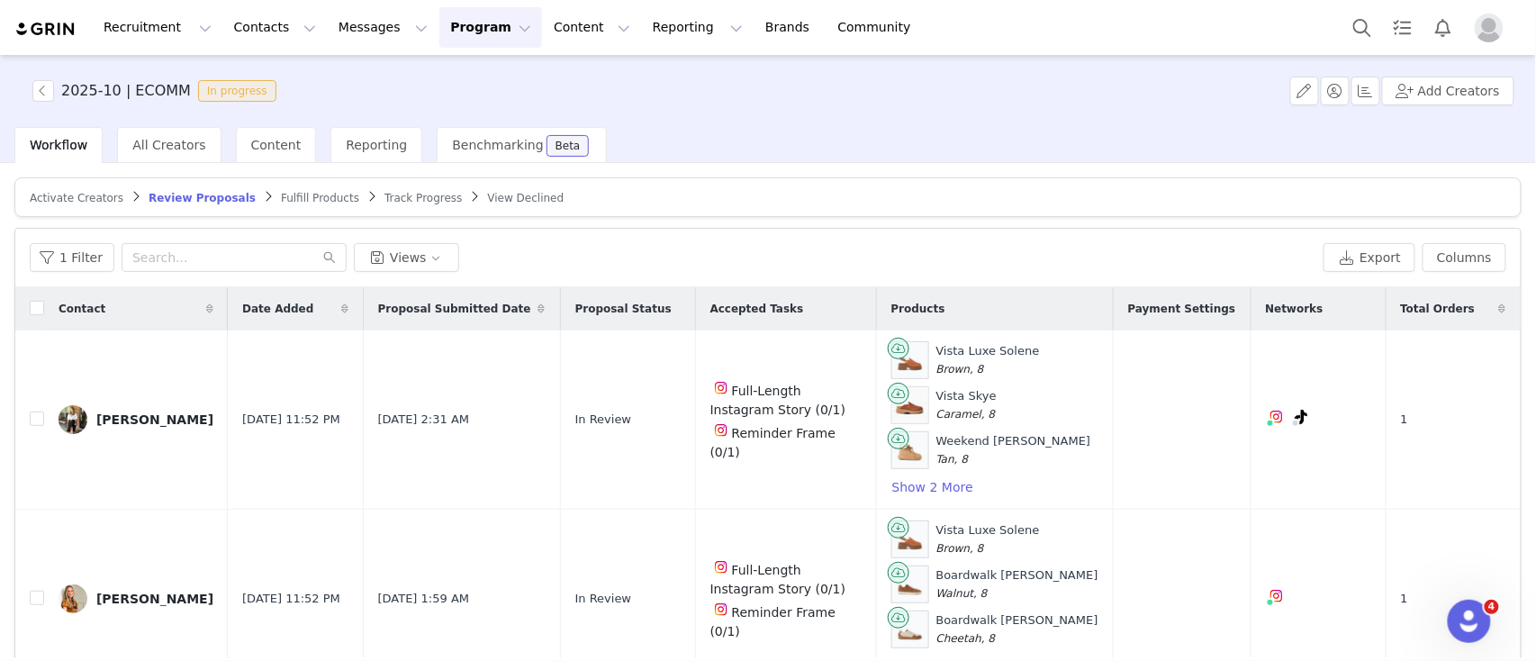
click at [87, 197] on span "Activate Creators" at bounding box center [77, 198] width 94 height 13
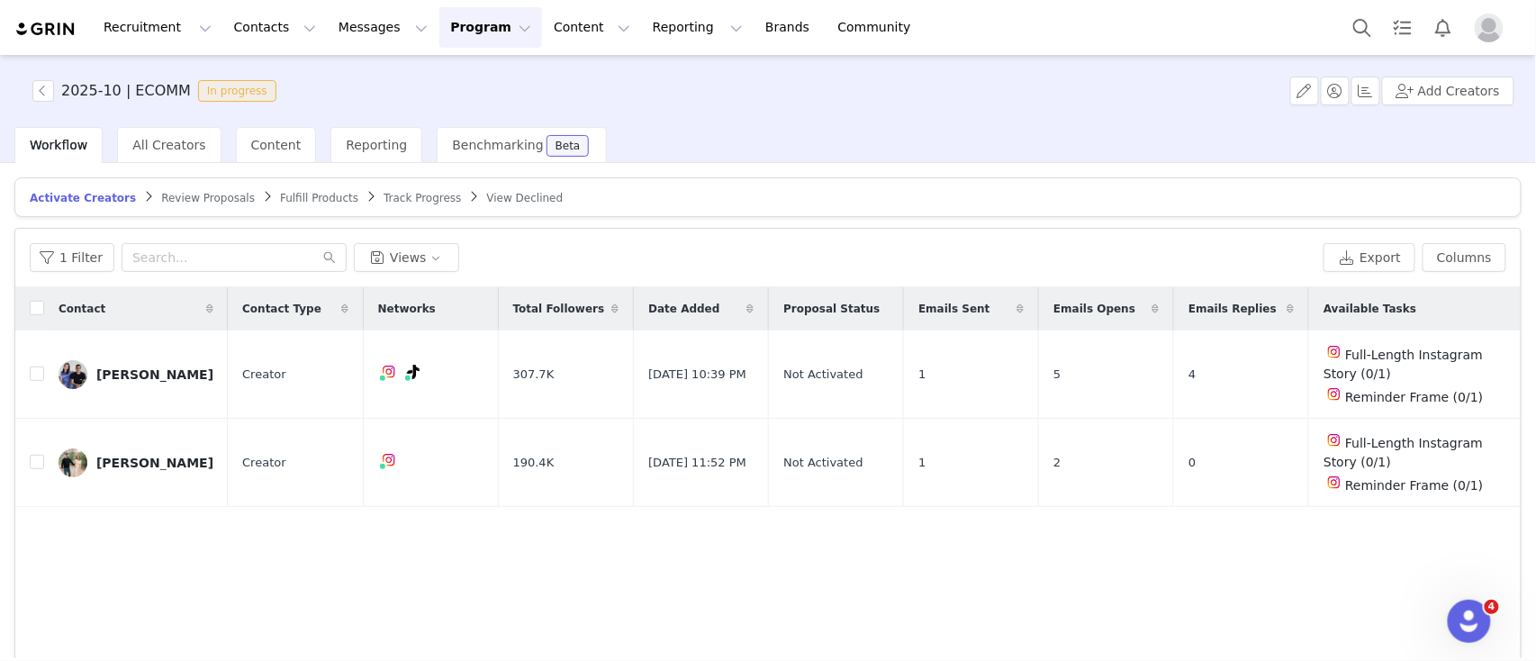
click at [191, 192] on span "Review Proposals" at bounding box center [208, 198] width 94 height 13
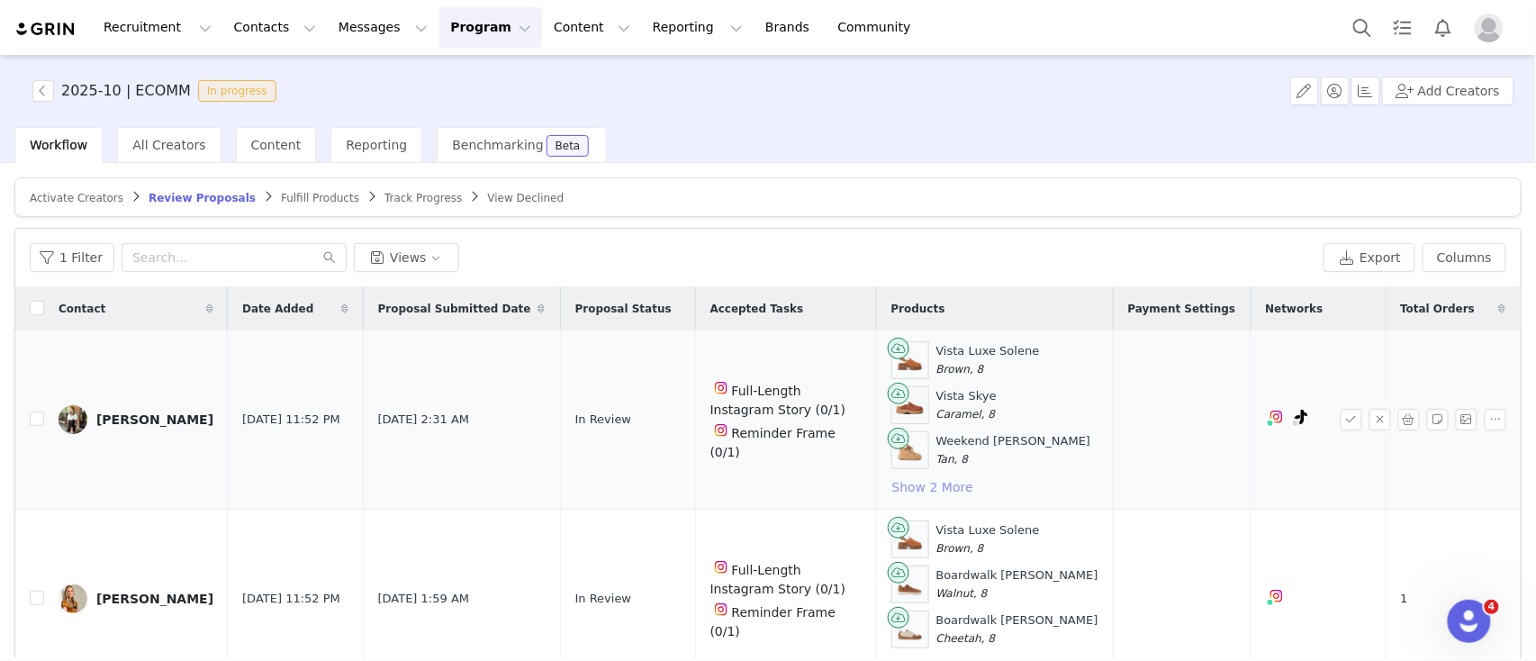
click at [974, 479] on button "Show 2 More" at bounding box center [932, 487] width 83 height 22
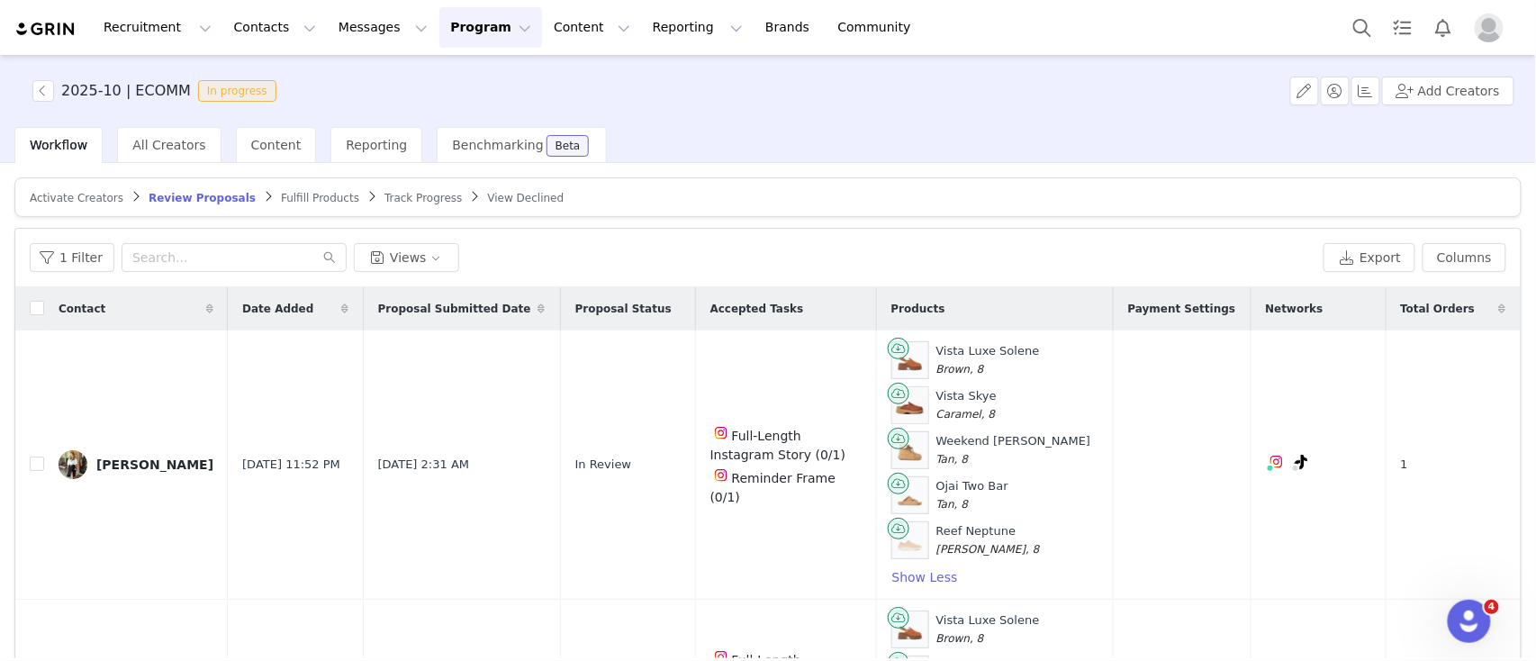
click at [303, 191] on link "Fulfill Products" at bounding box center [320, 198] width 78 height 14
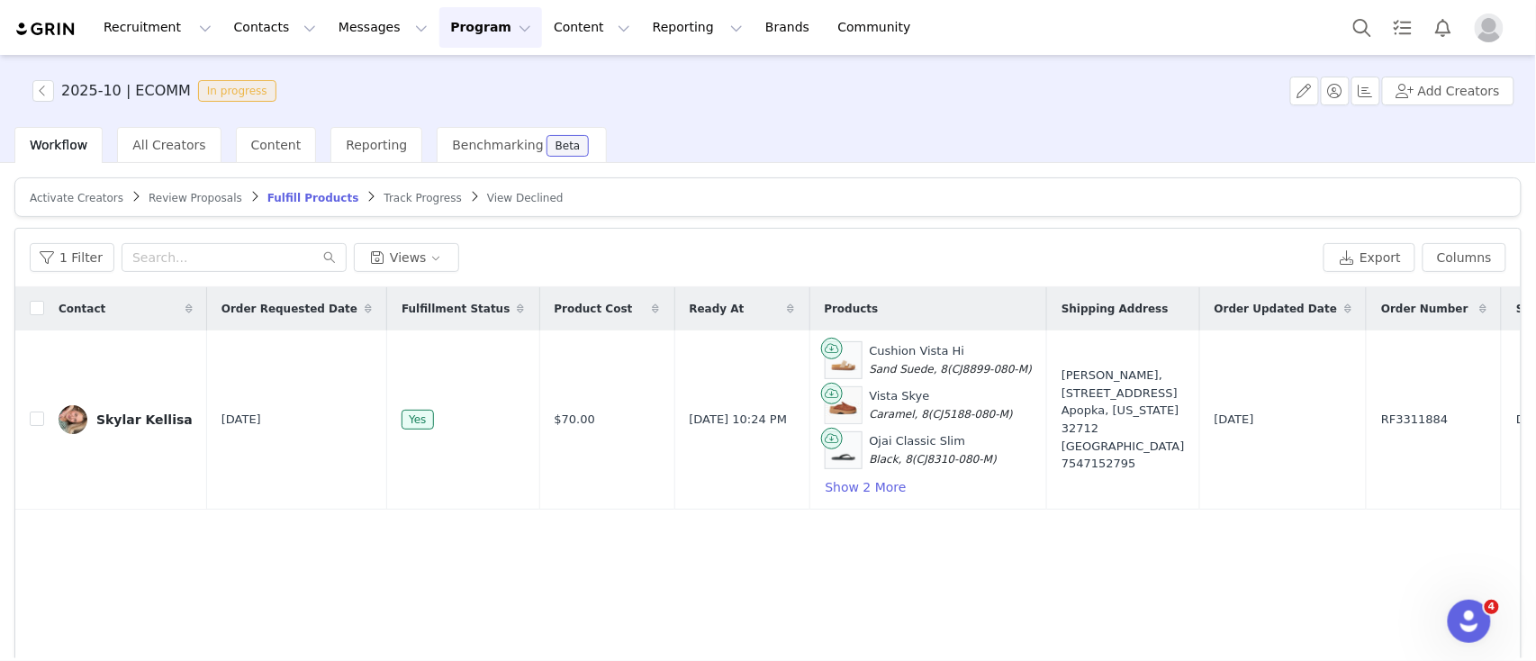
click at [391, 192] on span "Track Progress" at bounding box center [422, 198] width 77 height 13
